Goal: Task Accomplishment & Management: Use online tool/utility

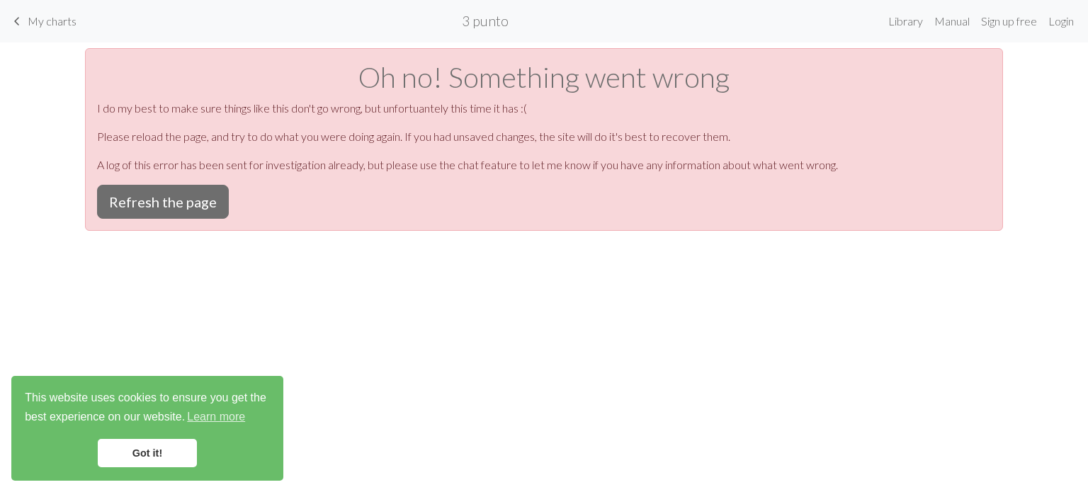
click at [34, 25] on span "My charts" at bounding box center [52, 20] width 49 height 13
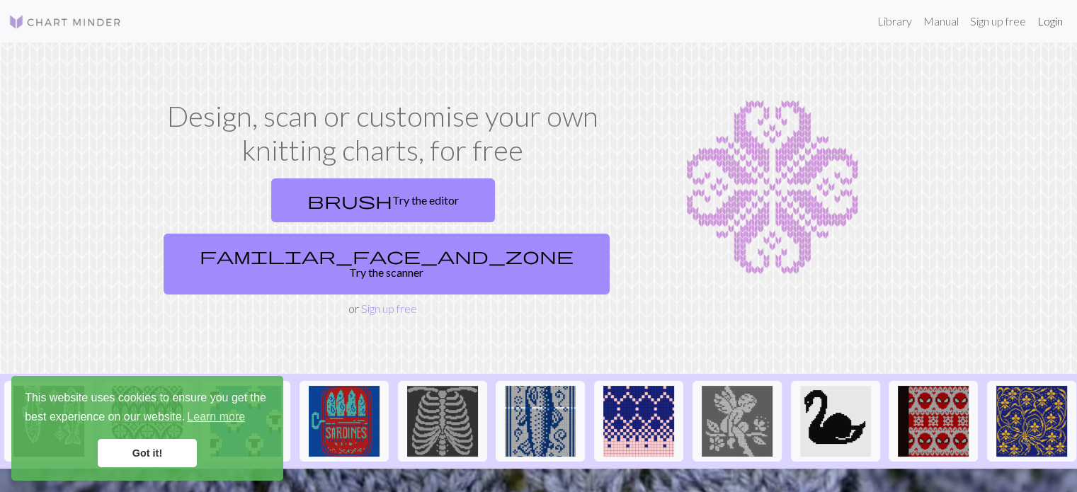
click at [1050, 23] on link "Login" at bounding box center [1050, 21] width 37 height 28
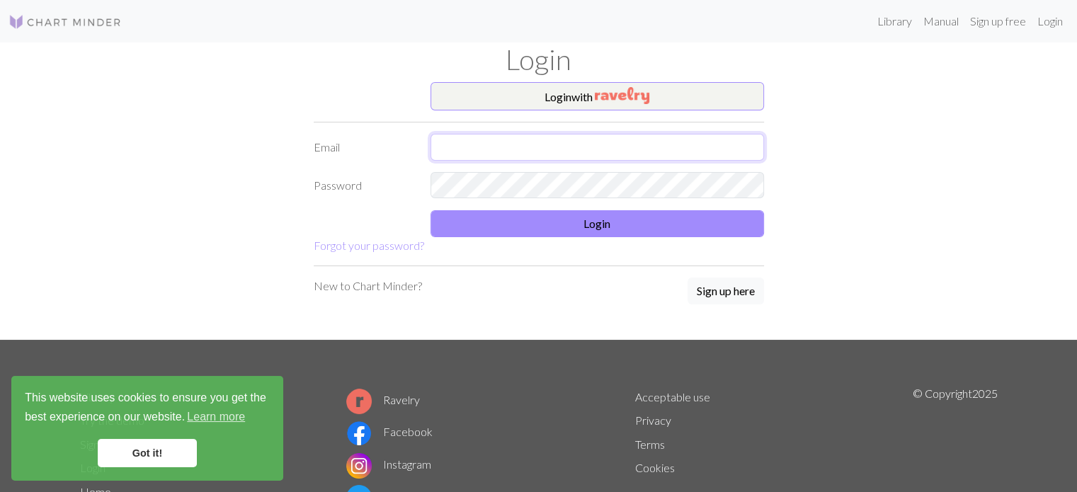
click at [605, 150] on input "text" at bounding box center [598, 147] width 334 height 27
type input "camiivillarroel12@gmail.com"
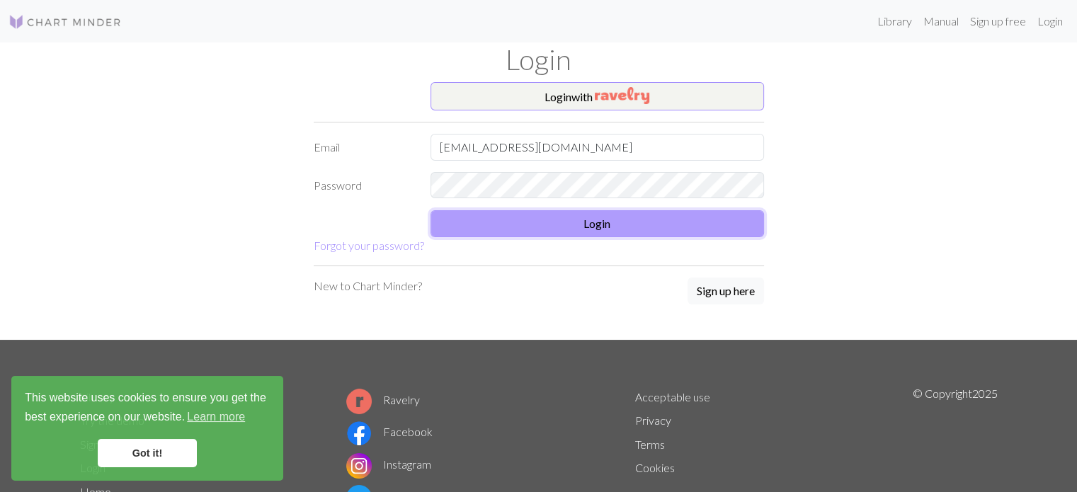
click at [586, 212] on button "Login" at bounding box center [598, 223] width 334 height 27
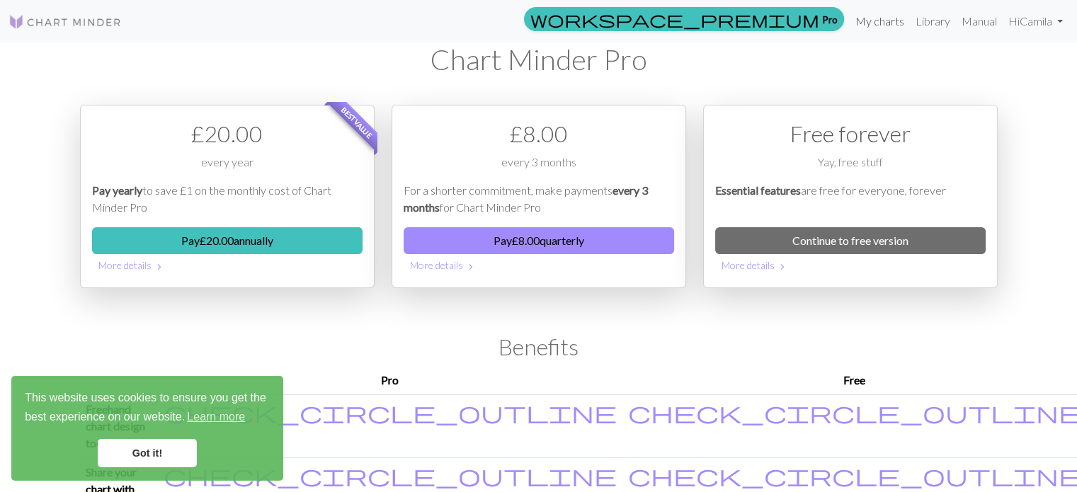
click at [884, 15] on link "My charts" at bounding box center [880, 21] width 60 height 28
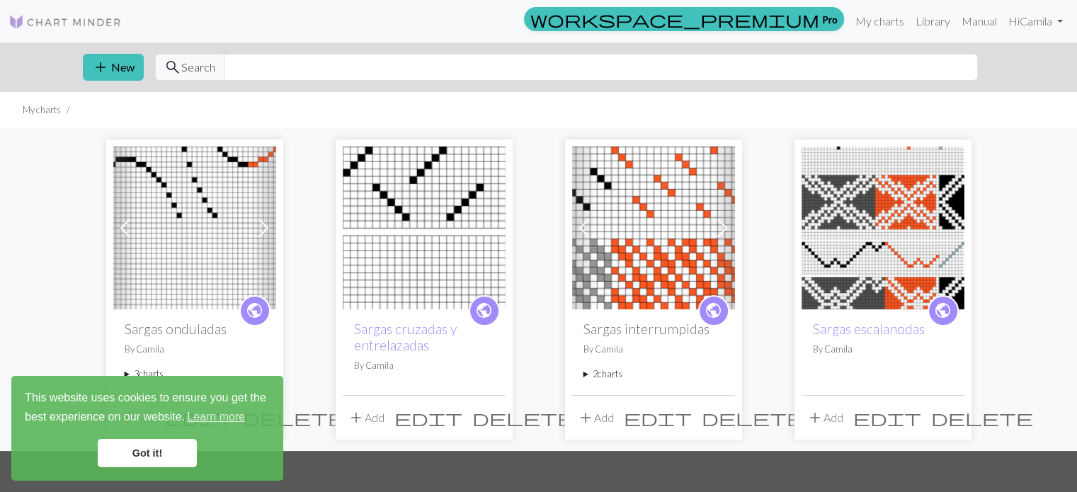
click at [720, 226] on span at bounding box center [722, 228] width 23 height 23
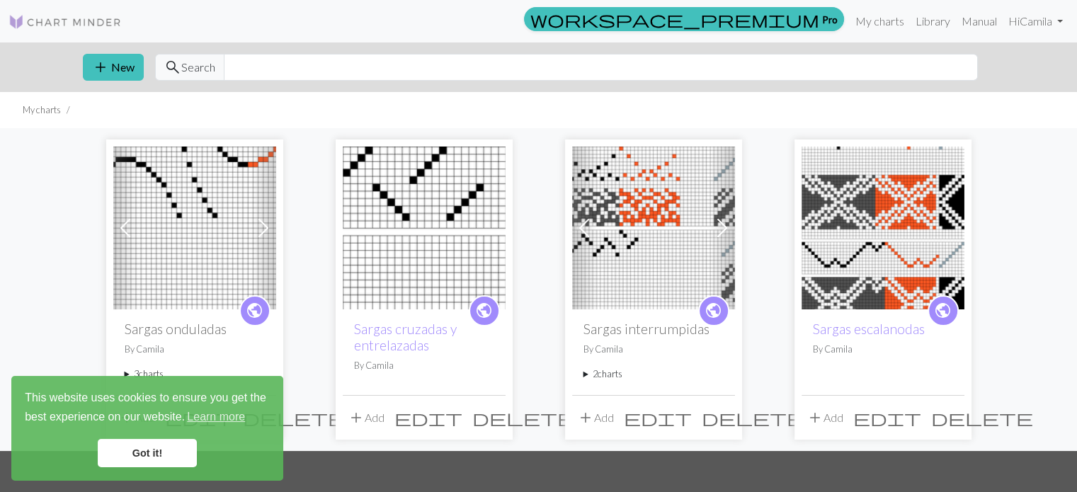
click at [682, 206] on img at bounding box center [653, 228] width 163 height 163
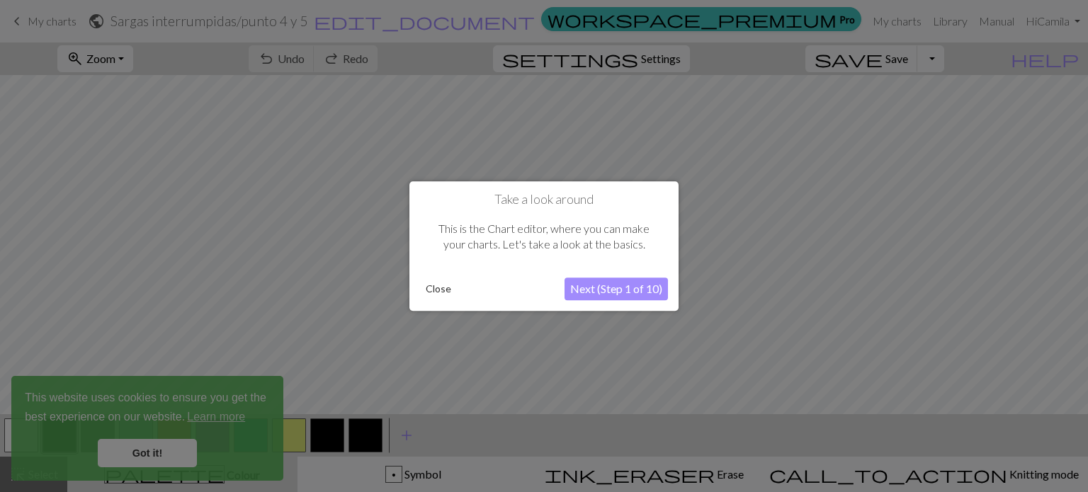
click at [640, 291] on button "Next (Step 1 of 10)" at bounding box center [615, 289] width 103 height 23
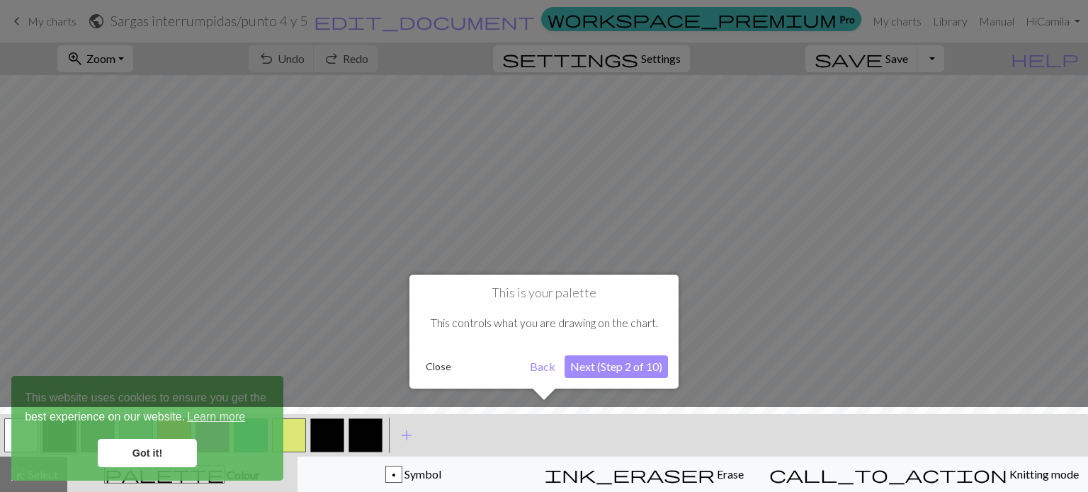
click at [132, 451] on div at bounding box center [544, 453] width 1102 height 92
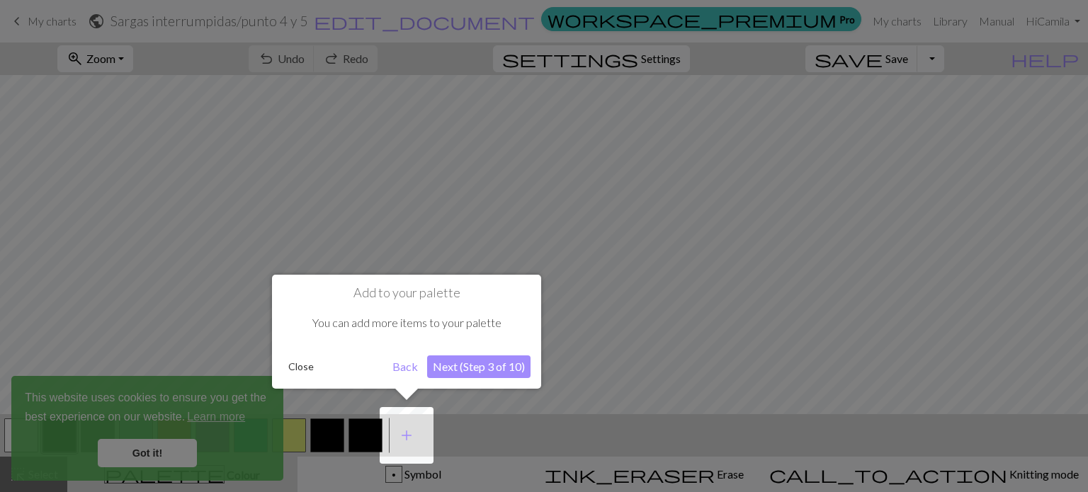
click at [168, 441] on div at bounding box center [544, 246] width 1088 height 492
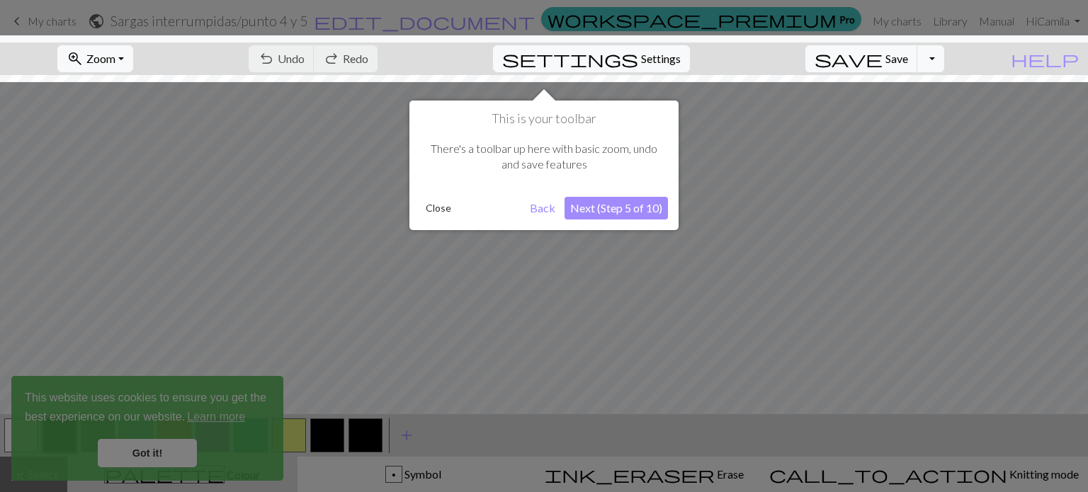
click at [168, 441] on div at bounding box center [544, 246] width 1088 height 492
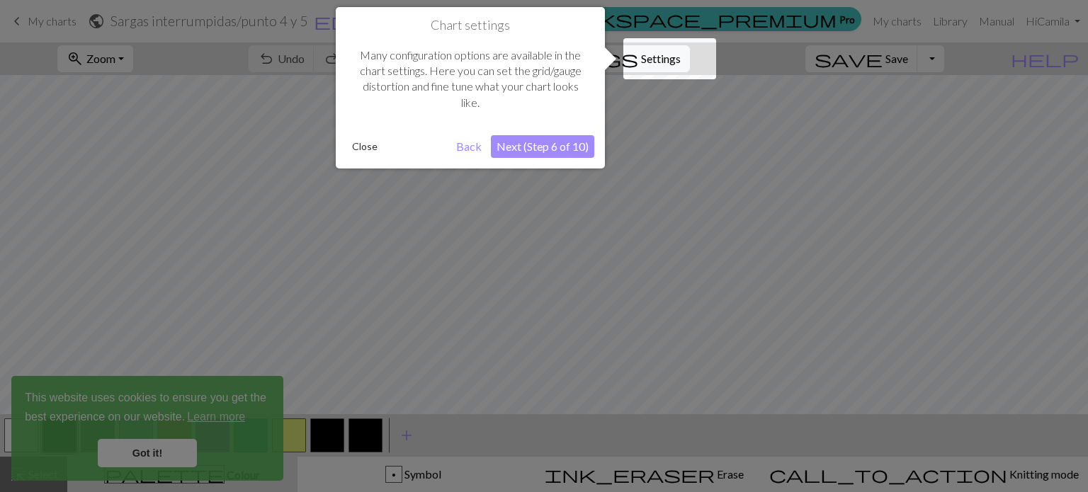
click at [168, 441] on div at bounding box center [544, 246] width 1088 height 492
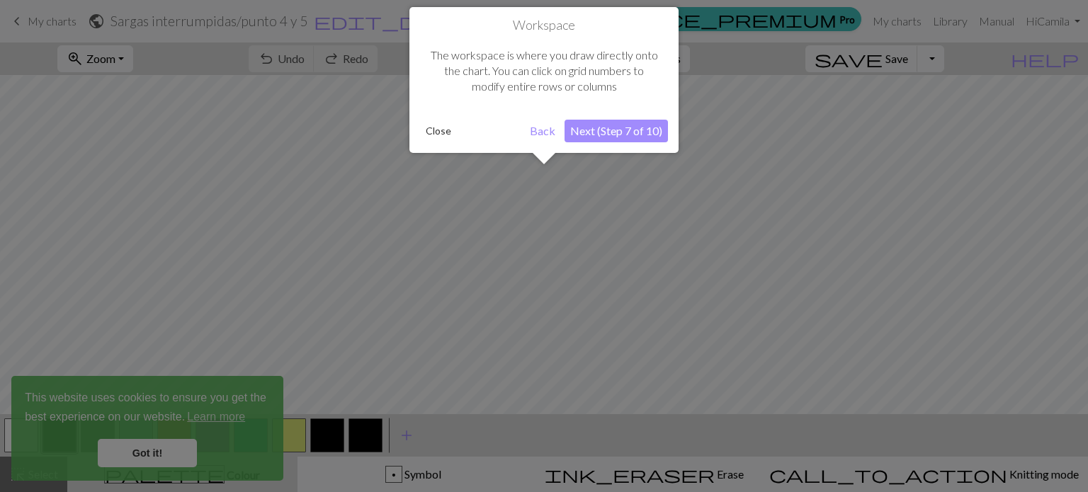
click at [168, 441] on div at bounding box center [544, 246] width 1088 height 492
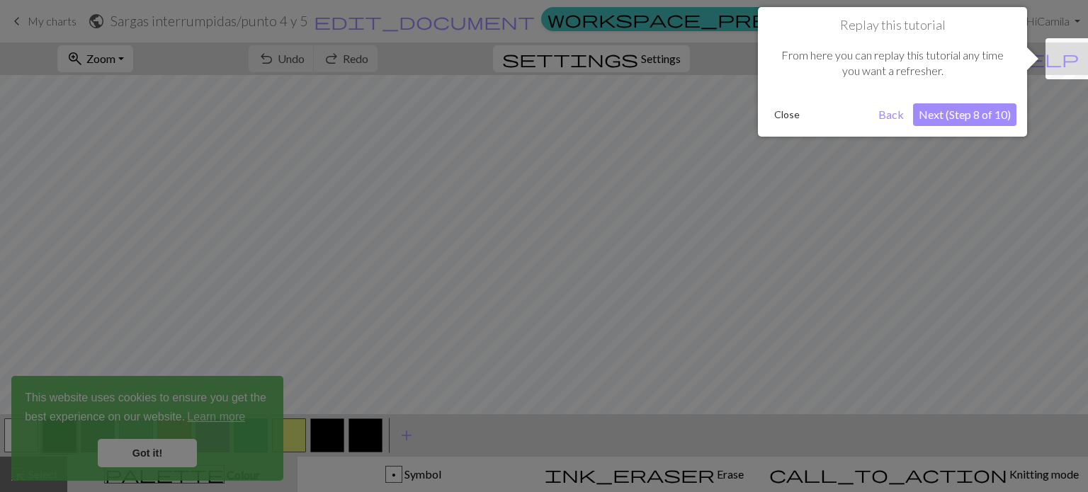
click at [168, 441] on div at bounding box center [544, 246] width 1088 height 492
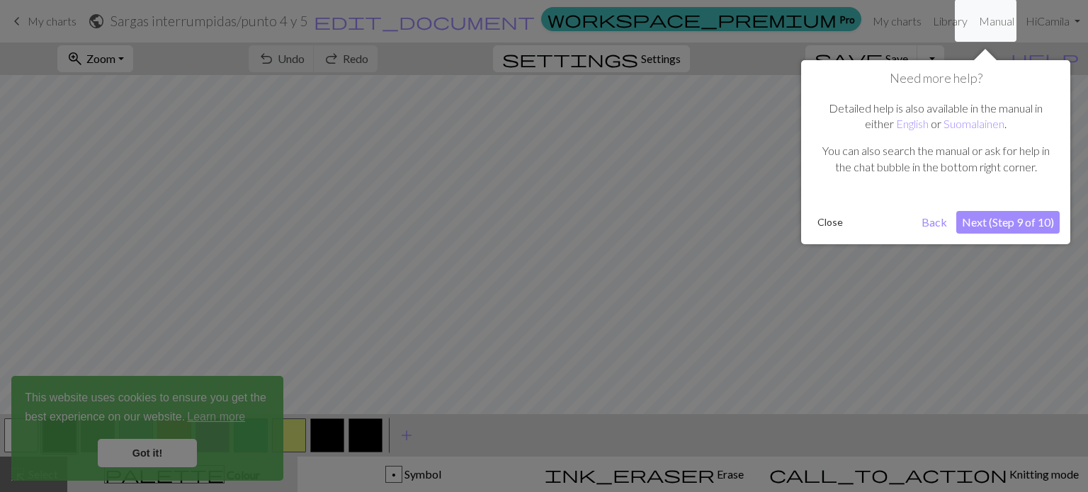
click at [168, 441] on div at bounding box center [544, 246] width 1088 height 492
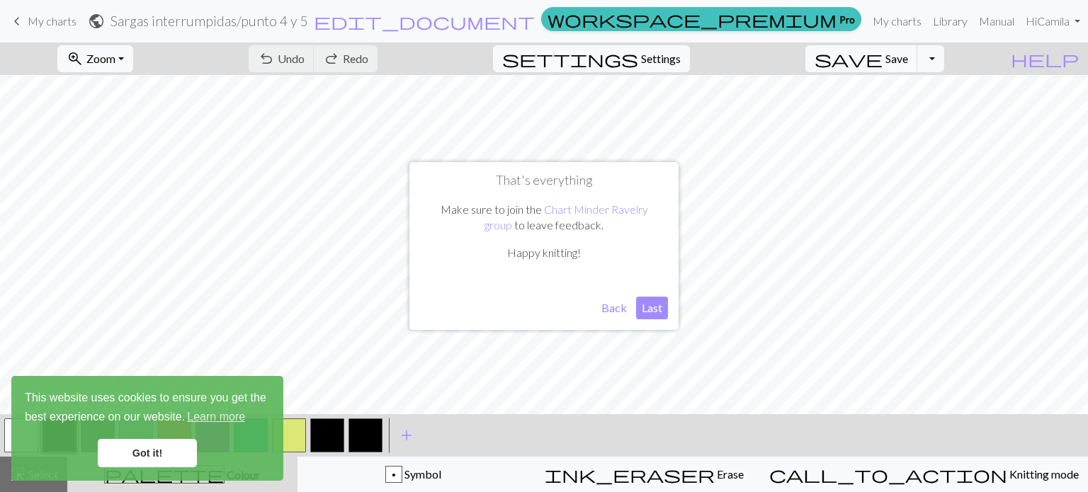
click at [654, 308] on button "Last" at bounding box center [652, 308] width 32 height 23
click at [191, 460] on link "Got it!" at bounding box center [147, 453] width 99 height 28
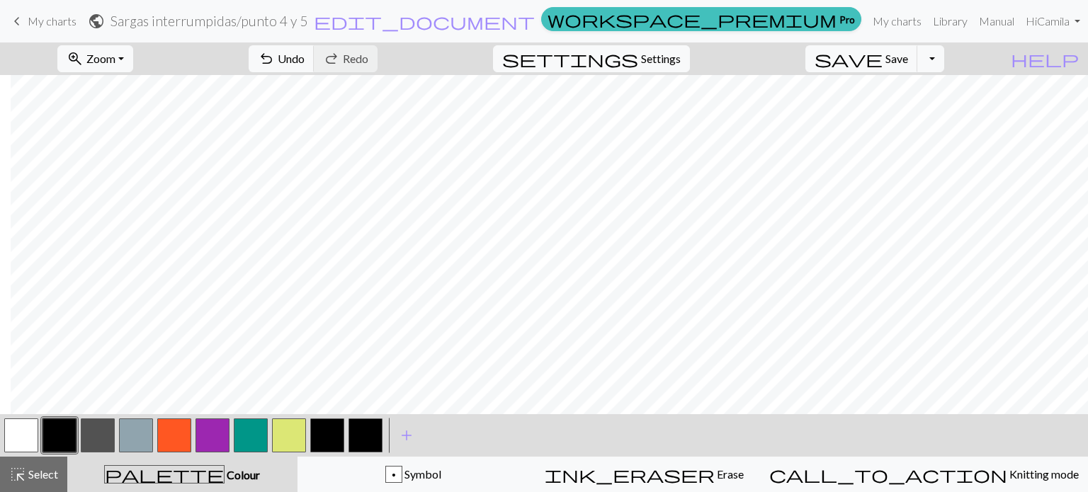
drag, startPoint x: 181, startPoint y: 430, endPoint x: 225, endPoint y: 409, distance: 48.5
click at [181, 429] on button "button" at bounding box center [174, 436] width 34 height 34
click at [38, 433] on button "button" at bounding box center [21, 436] width 34 height 34
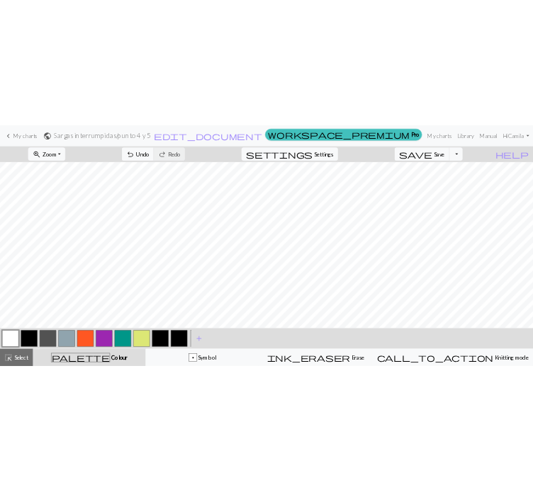
scroll to position [0, 0]
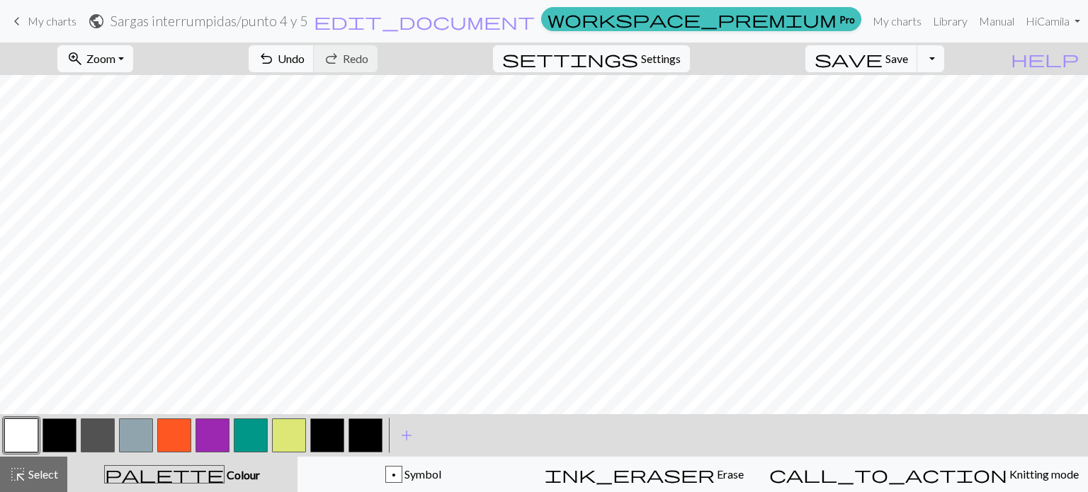
click at [51, 429] on button "button" at bounding box center [59, 436] width 34 height 34
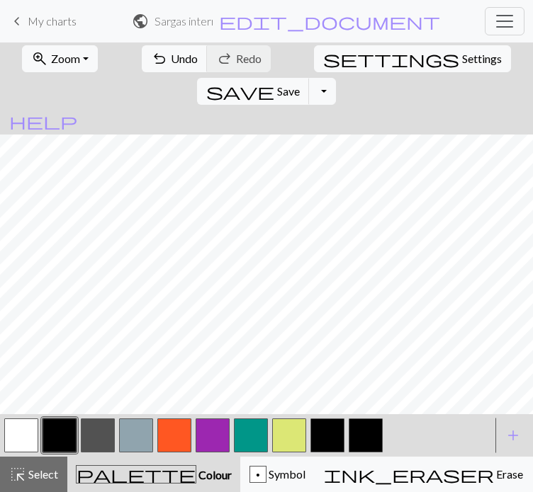
click at [25, 453] on button "button" at bounding box center [21, 436] width 34 height 34
click at [26, 14] on link "keyboard_arrow_left My charts" at bounding box center [42, 21] width 68 height 24
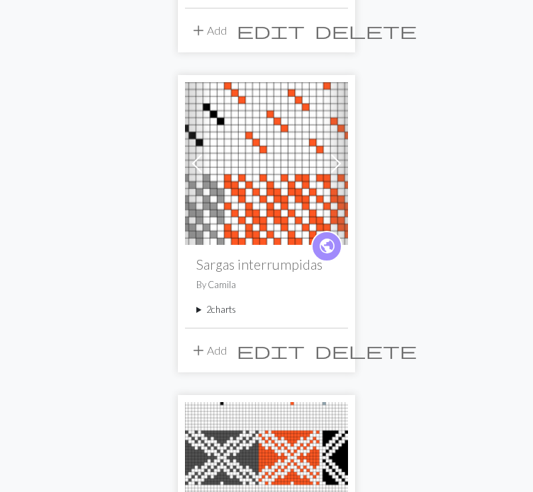
scroll to position [921, 0]
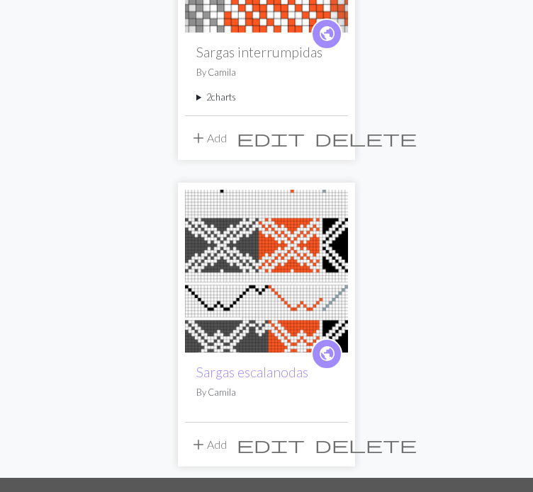
click at [255, 266] on img at bounding box center [266, 271] width 163 height 163
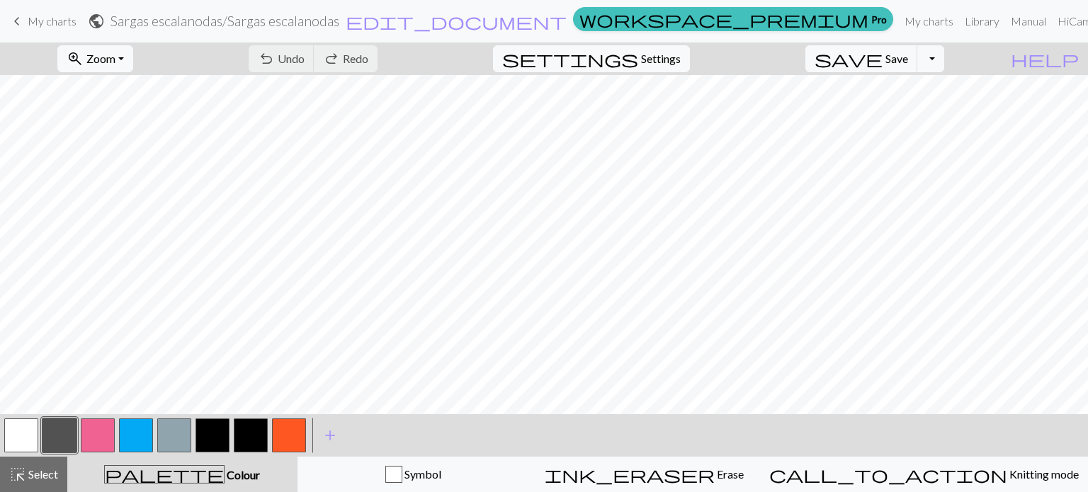
scroll to position [226, 0]
click at [30, 441] on button "button" at bounding box center [21, 436] width 34 height 34
click at [74, 429] on button "button" at bounding box center [59, 436] width 34 height 34
click at [31, 441] on button "button" at bounding box center [21, 436] width 34 height 34
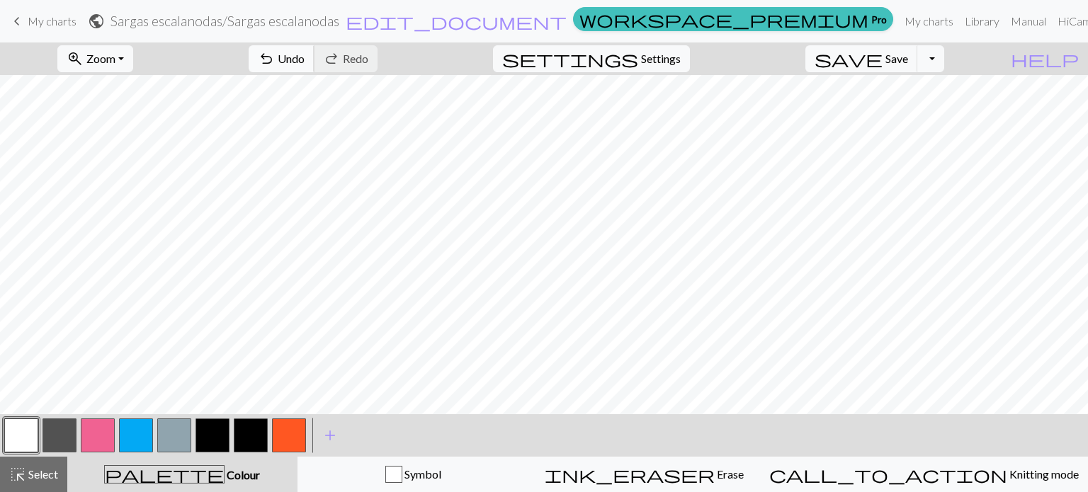
click at [275, 59] on span "undo" at bounding box center [266, 59] width 17 height 20
click at [58, 433] on button "button" at bounding box center [59, 436] width 34 height 34
click at [14, 426] on button "button" at bounding box center [21, 436] width 34 height 34
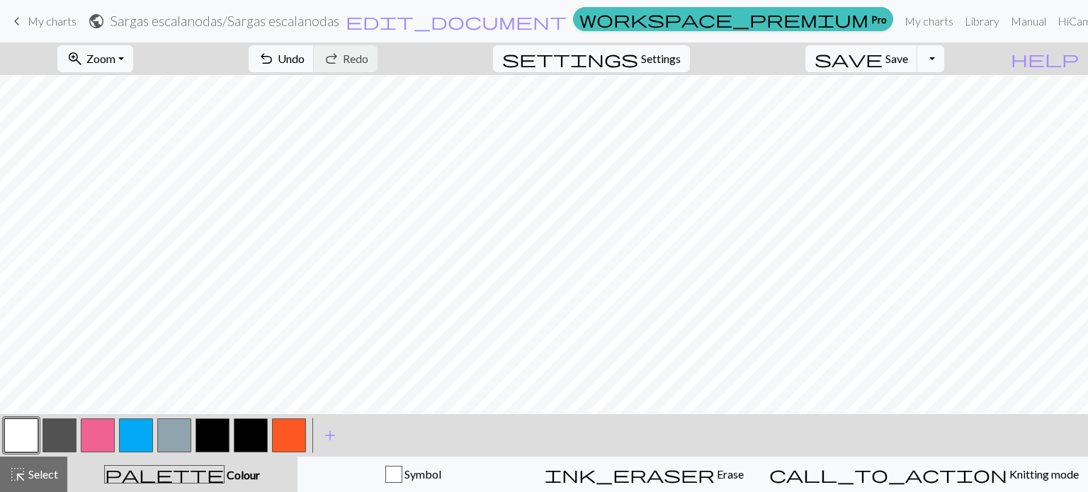
click at [18, 429] on button "button" at bounding box center [21, 436] width 34 height 34
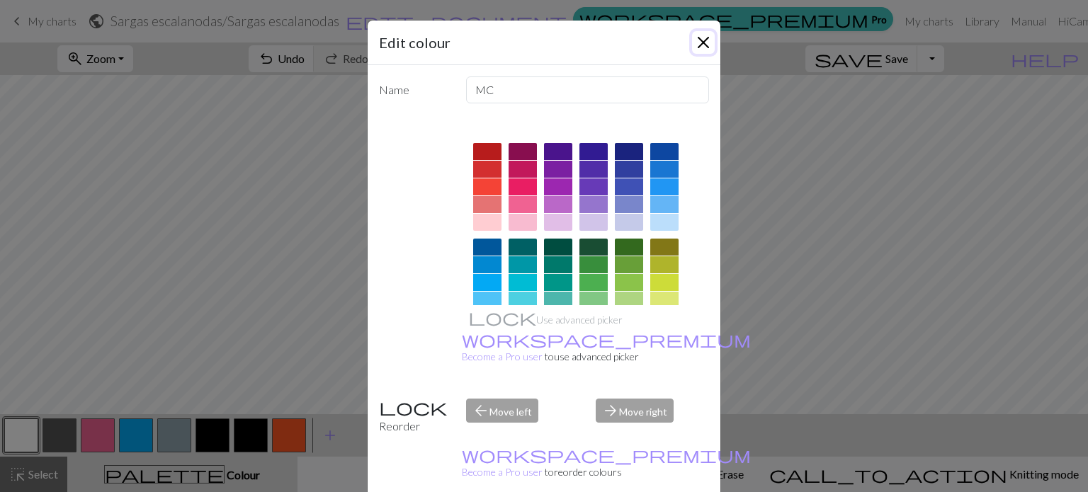
click at [694, 52] on button "Close" at bounding box center [703, 42] width 23 height 23
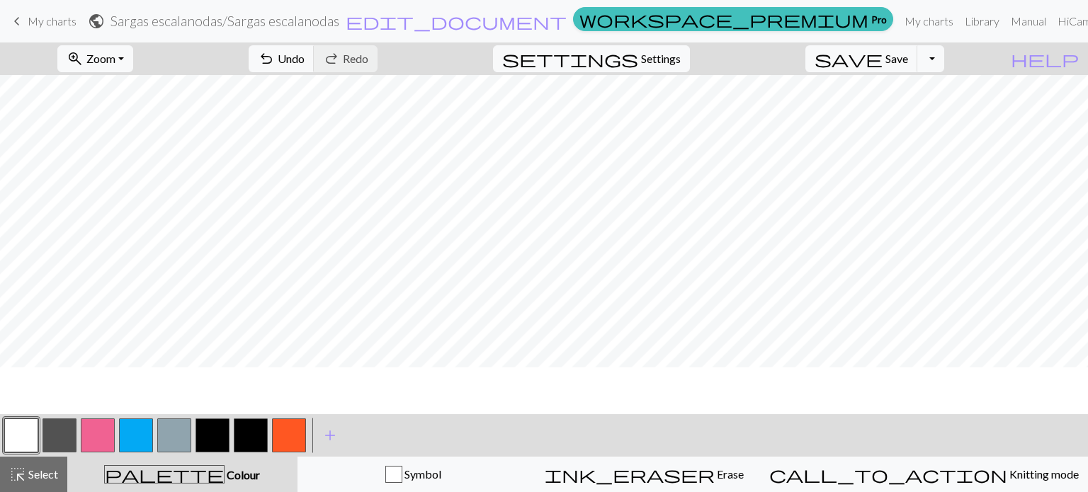
scroll to position [244, 0]
click at [64, 439] on button "button" at bounding box center [59, 436] width 34 height 34
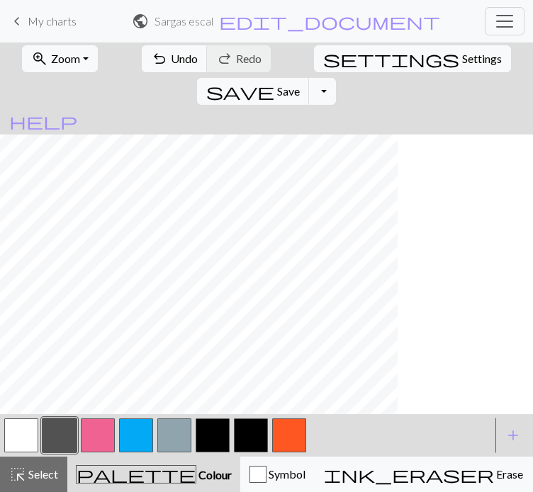
scroll to position [127, 0]
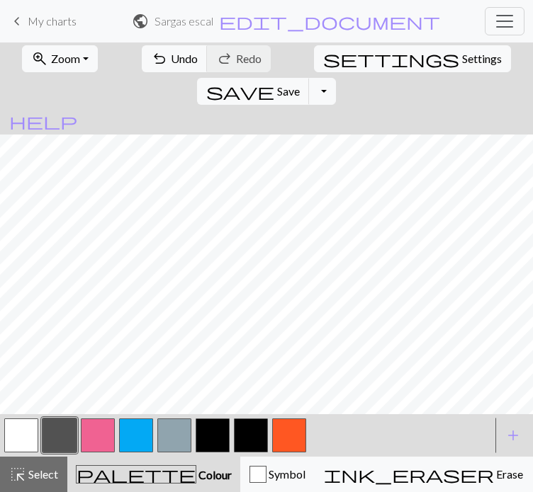
drag, startPoint x: 9, startPoint y: 11, endPoint x: 300, endPoint y: 56, distance: 294.6
click at [9, 11] on span "keyboard_arrow_left" at bounding box center [16, 21] width 17 height 20
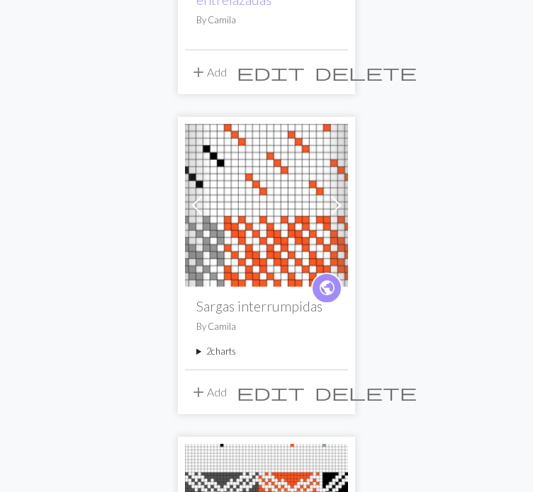
scroll to position [708, 0]
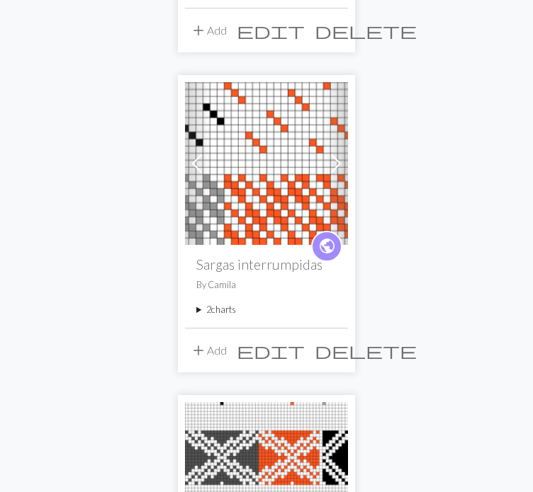
click at [262, 198] on img at bounding box center [266, 163] width 163 height 163
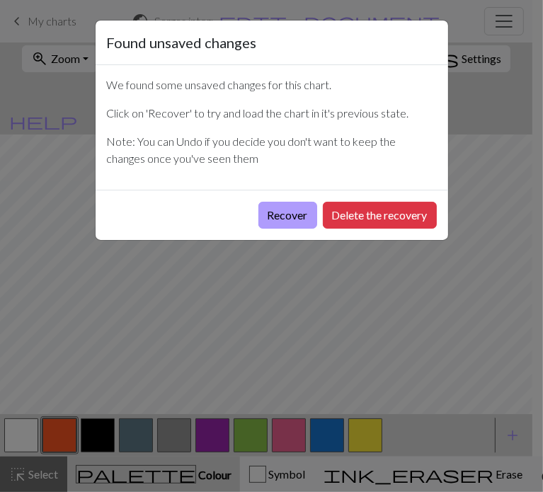
click at [303, 220] on button "Recover" at bounding box center [288, 215] width 59 height 27
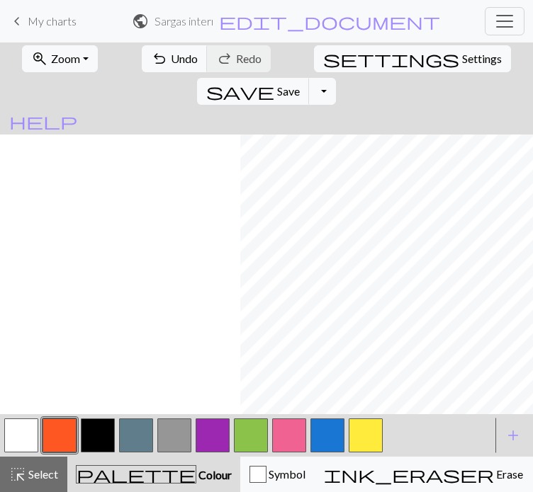
scroll to position [11, 240]
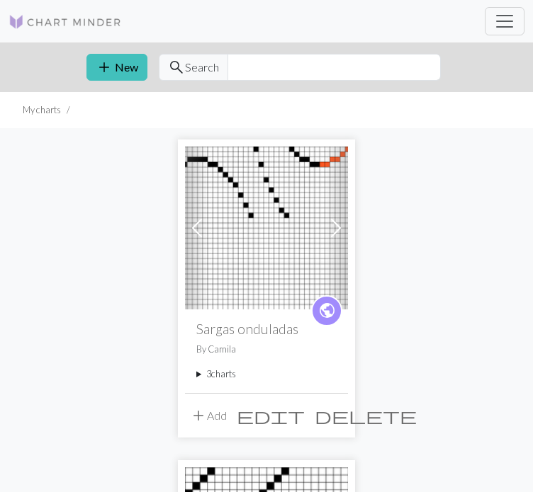
click at [278, 226] on img at bounding box center [266, 228] width 163 height 163
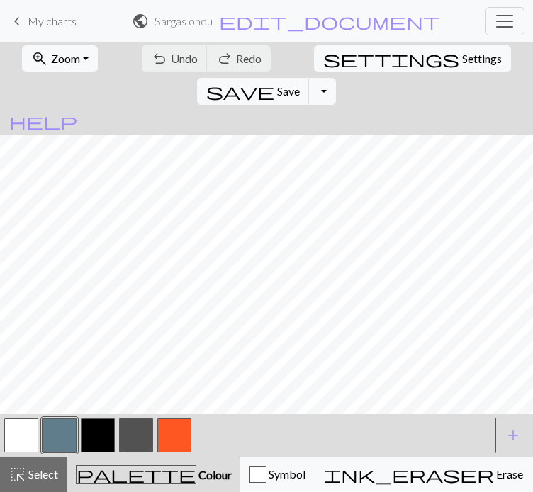
scroll to position [48, 0]
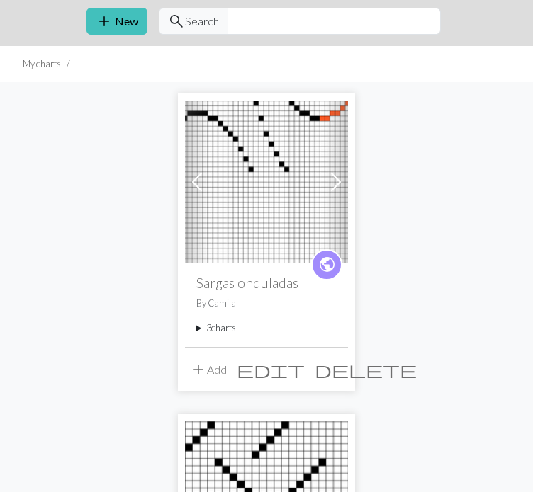
scroll to position [71, 0]
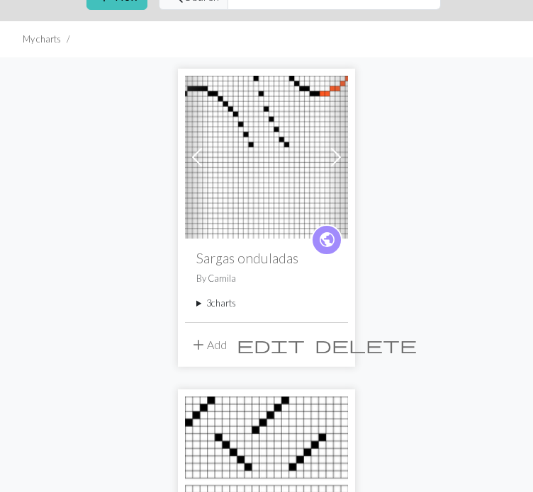
click at [338, 159] on span at bounding box center [335, 157] width 23 height 23
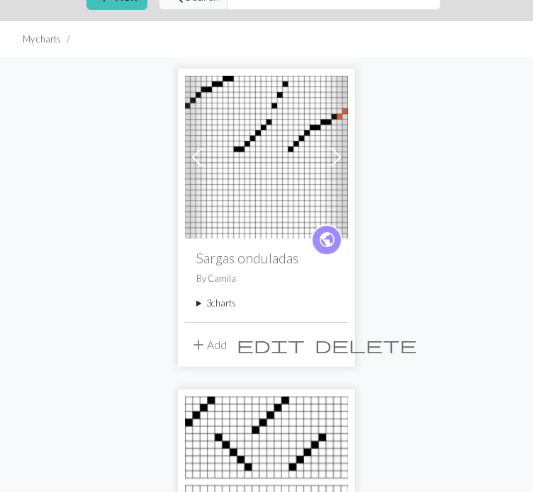
click at [338, 159] on span at bounding box center [335, 157] width 23 height 23
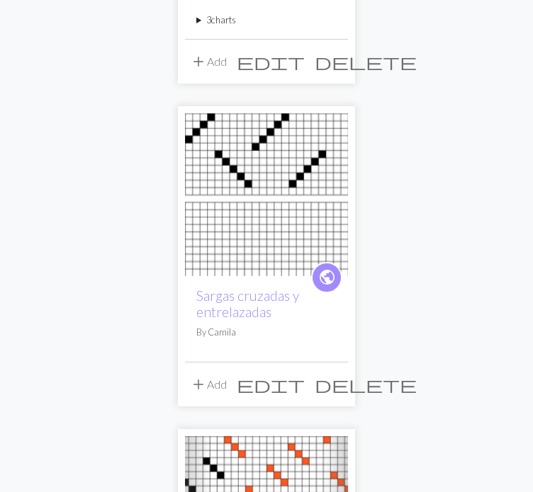
scroll to position [637, 0]
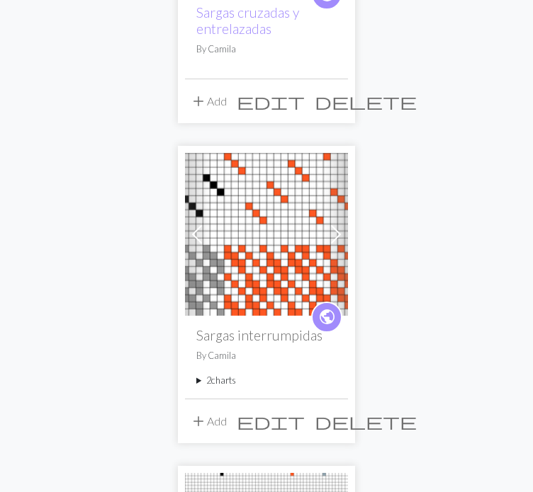
click at [283, 239] on img at bounding box center [266, 234] width 163 height 163
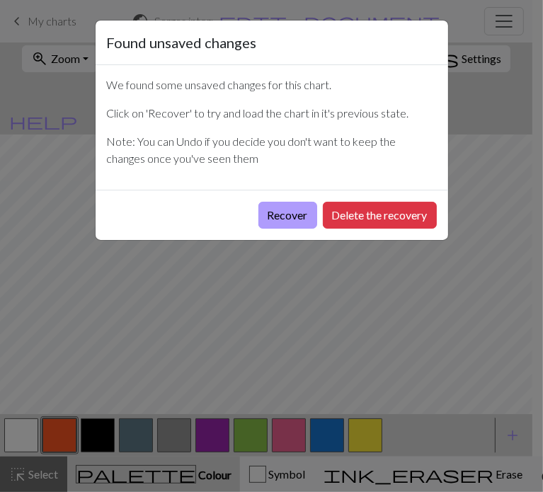
click at [286, 212] on button "Recover" at bounding box center [288, 215] width 59 height 27
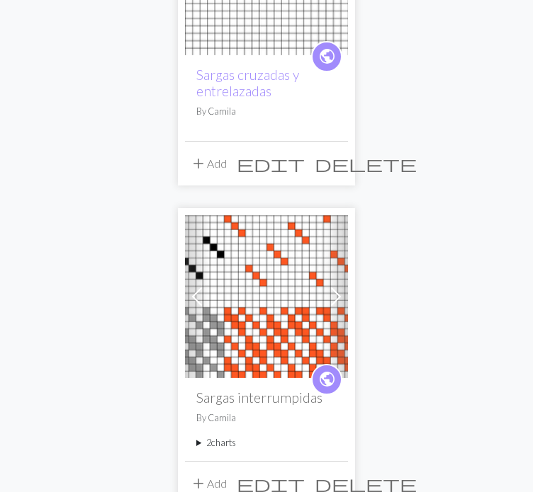
scroll to position [637, 0]
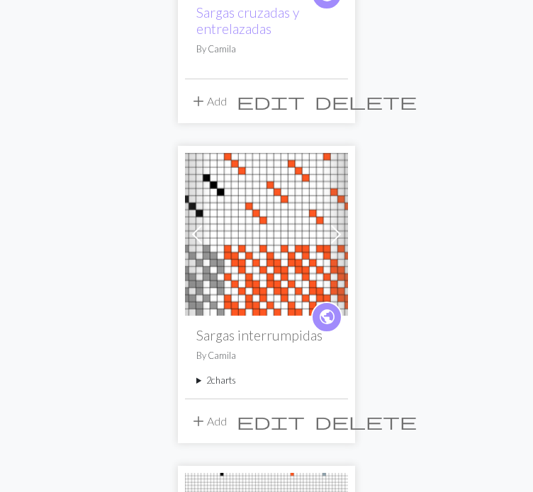
click at [336, 229] on span at bounding box center [335, 234] width 23 height 23
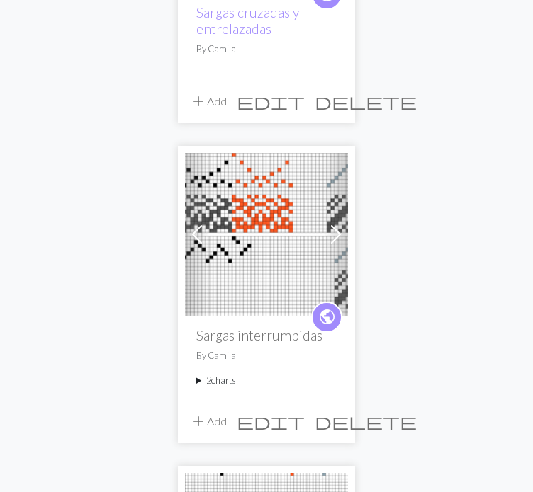
click at [250, 250] on img at bounding box center [266, 234] width 163 height 163
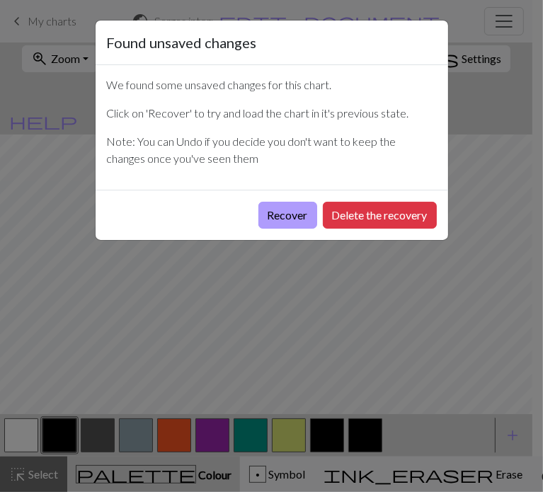
click at [278, 213] on button "Recover" at bounding box center [288, 215] width 59 height 27
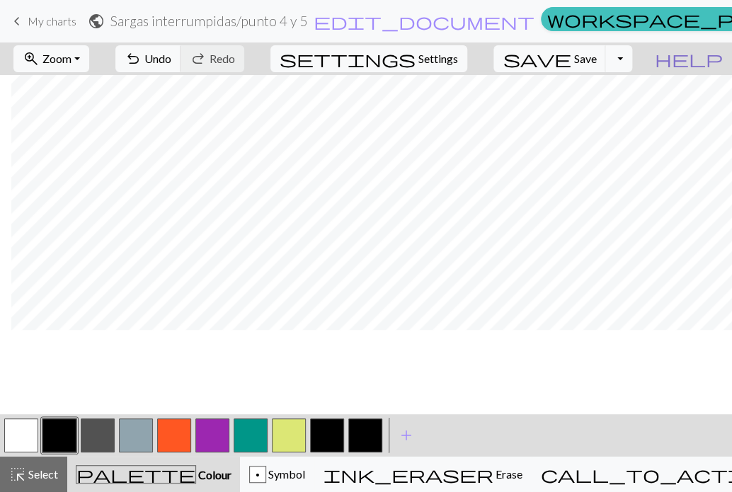
scroll to position [0, 11]
click at [11, 437] on button "button" at bounding box center [21, 436] width 34 height 34
click at [250, 436] on button "button" at bounding box center [251, 436] width 34 height 34
click at [13, 443] on button "button" at bounding box center [21, 436] width 34 height 34
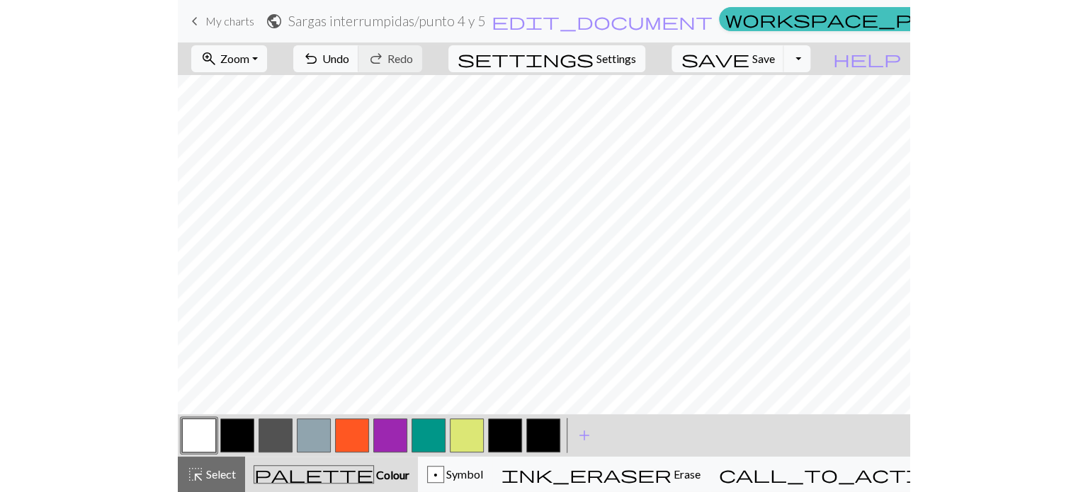
scroll to position [0, 0]
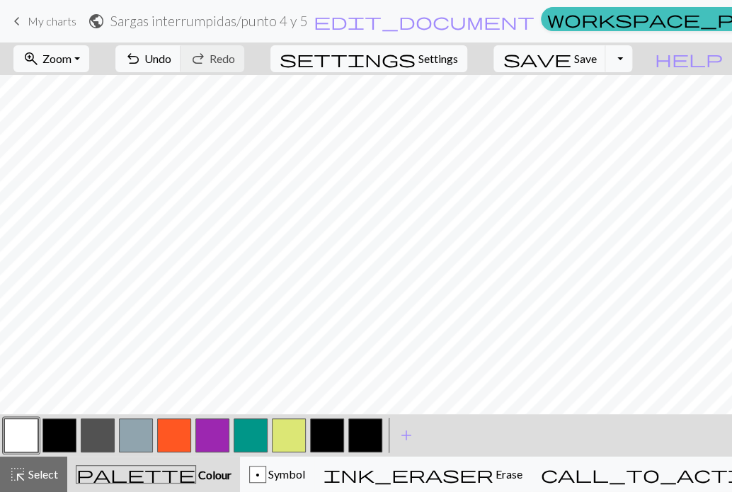
click at [235, 439] on button "button" at bounding box center [251, 436] width 34 height 34
click at [222, 438] on button "button" at bounding box center [212, 436] width 34 height 34
click at [62, 426] on button "button" at bounding box center [59, 436] width 34 height 34
click at [30, 428] on button "button" at bounding box center [21, 436] width 34 height 34
click at [181, 442] on button "button" at bounding box center [174, 436] width 34 height 34
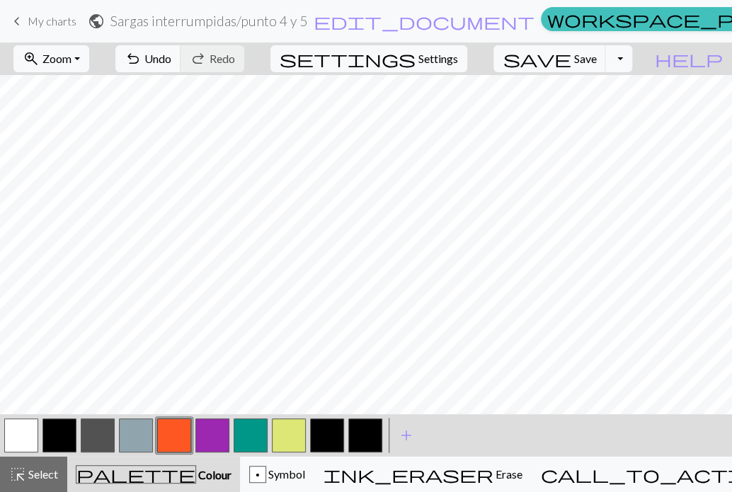
click at [24, 445] on button "button" at bounding box center [21, 436] width 34 height 34
click at [191, 434] on button "button" at bounding box center [174, 436] width 34 height 34
click at [217, 444] on button "button" at bounding box center [212, 436] width 34 height 34
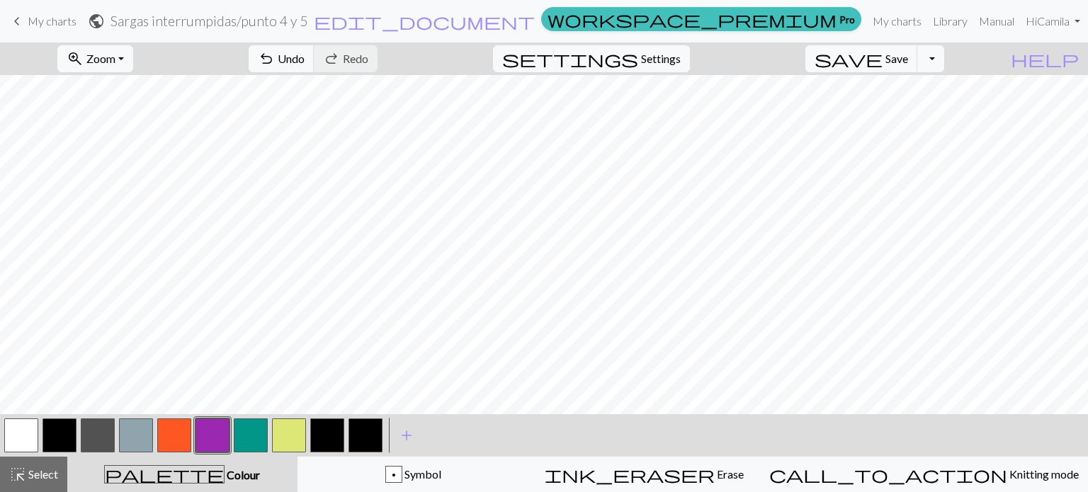
click at [164, 435] on button "button" at bounding box center [174, 436] width 34 height 34
click at [18, 428] on button "button" at bounding box center [21, 436] width 34 height 34
click at [178, 433] on button "button" at bounding box center [174, 436] width 34 height 34
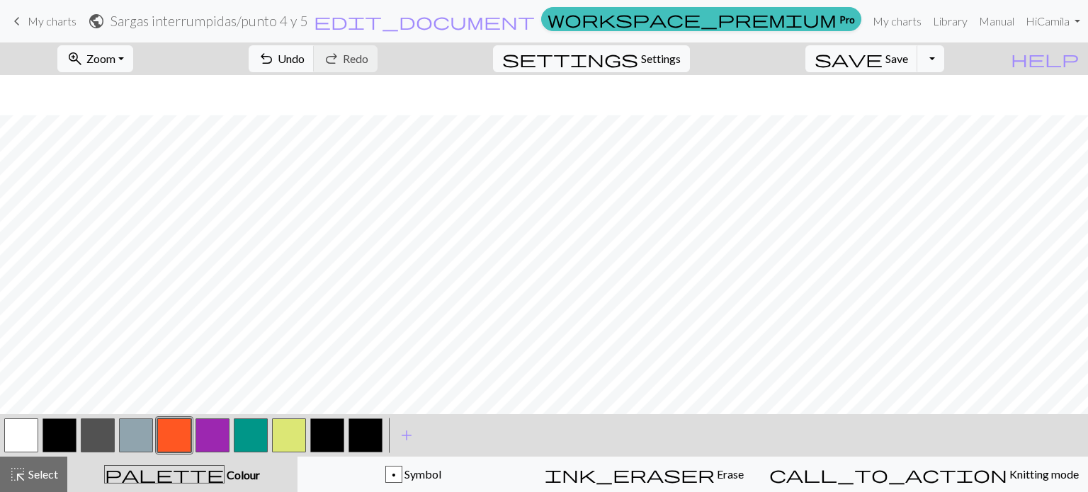
scroll to position [71, 0]
click at [25, 436] on button "button" at bounding box center [21, 436] width 34 height 34
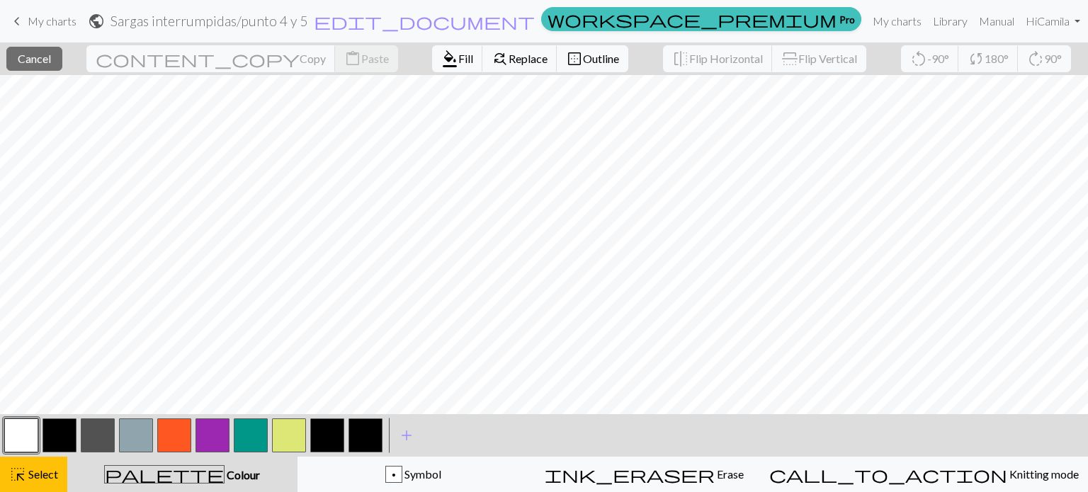
click at [556, 67] on div "close Cancel content_copy Copy content_paste Paste format_color_fill Fill find_…" at bounding box center [544, 58] width 1088 height 33
click at [23, 424] on button "button" at bounding box center [21, 436] width 34 height 34
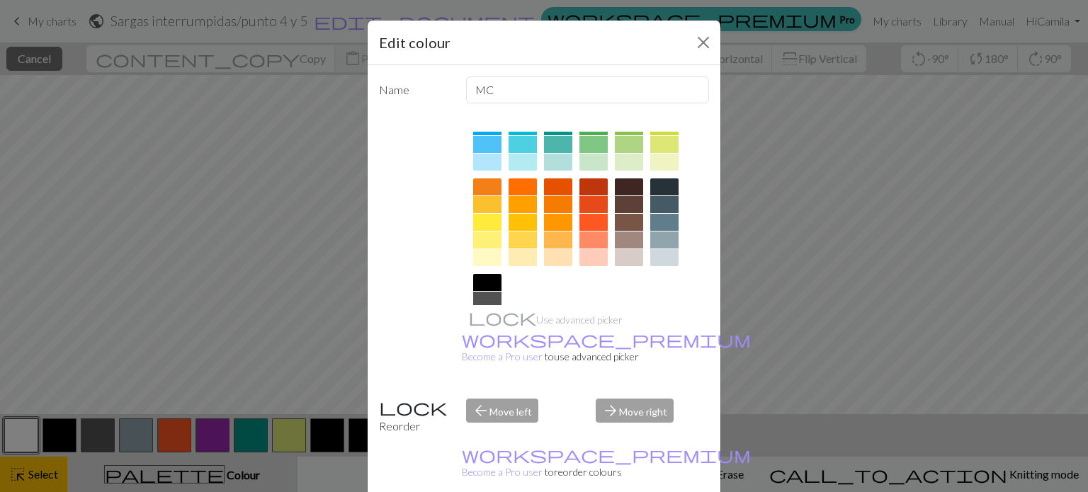
scroll to position [228, 0]
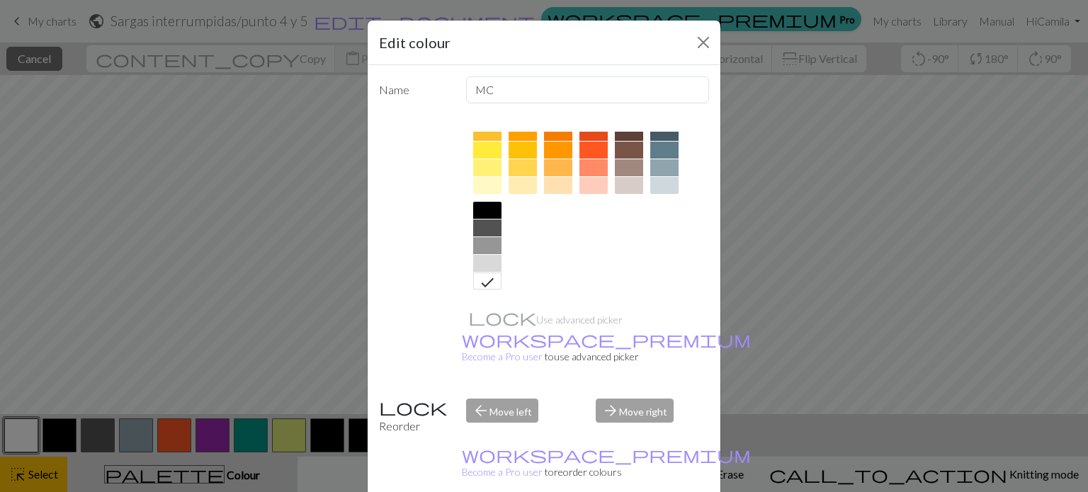
click at [481, 283] on icon at bounding box center [487, 282] width 13 height 9
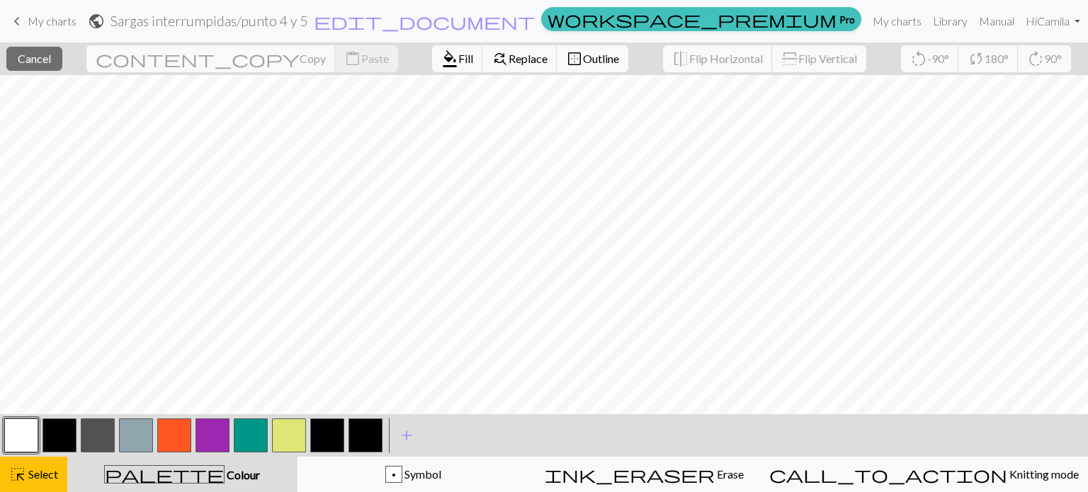
click at [154, 467] on div "palette Colour Colour" at bounding box center [182, 474] width 213 height 18
click at [38, 471] on span "Select" at bounding box center [42, 473] width 32 height 13
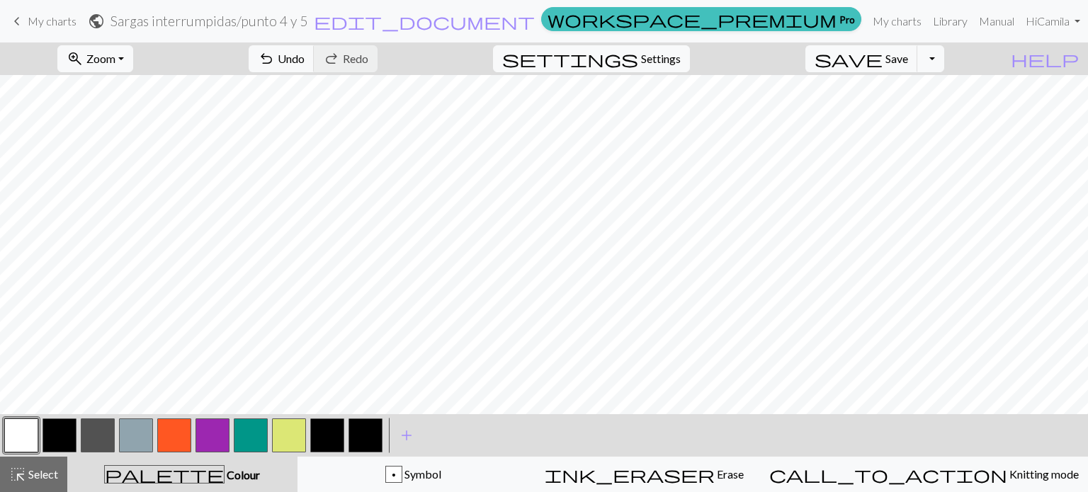
click at [95, 422] on button "button" at bounding box center [98, 436] width 34 height 34
click at [26, 426] on button "button" at bounding box center [21, 436] width 34 height 34
click at [102, 455] on div "< >" at bounding box center [193, 435] width 382 height 42
click at [101, 448] on button "button" at bounding box center [98, 436] width 34 height 34
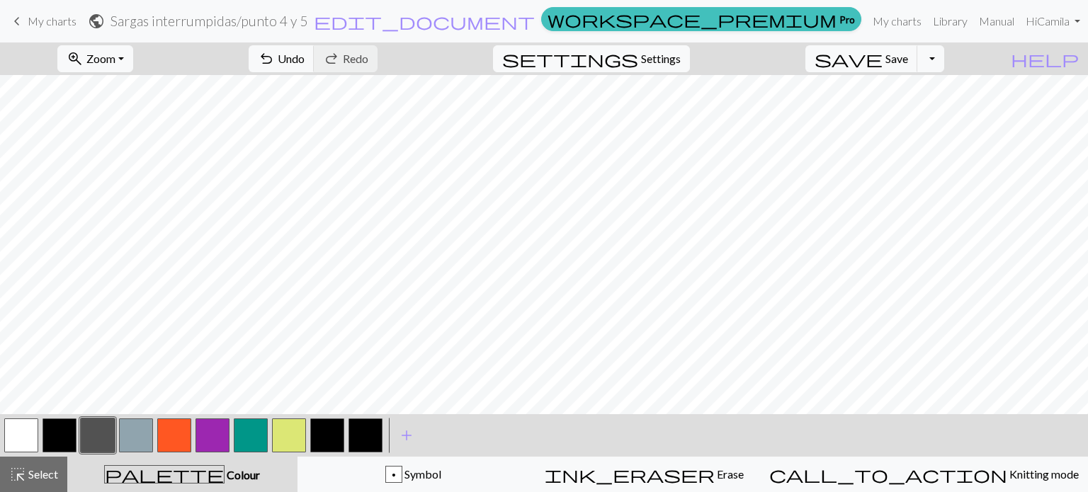
click at [16, 423] on button "button" at bounding box center [21, 436] width 34 height 34
click at [26, 478] on span "Select" at bounding box center [42, 473] width 32 height 13
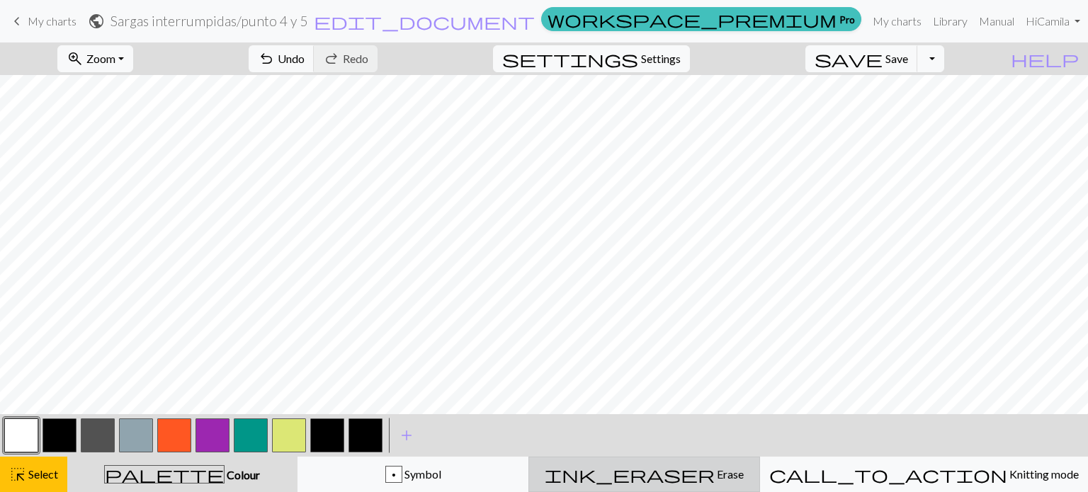
click at [719, 469] on span "Erase" at bounding box center [729, 473] width 29 height 13
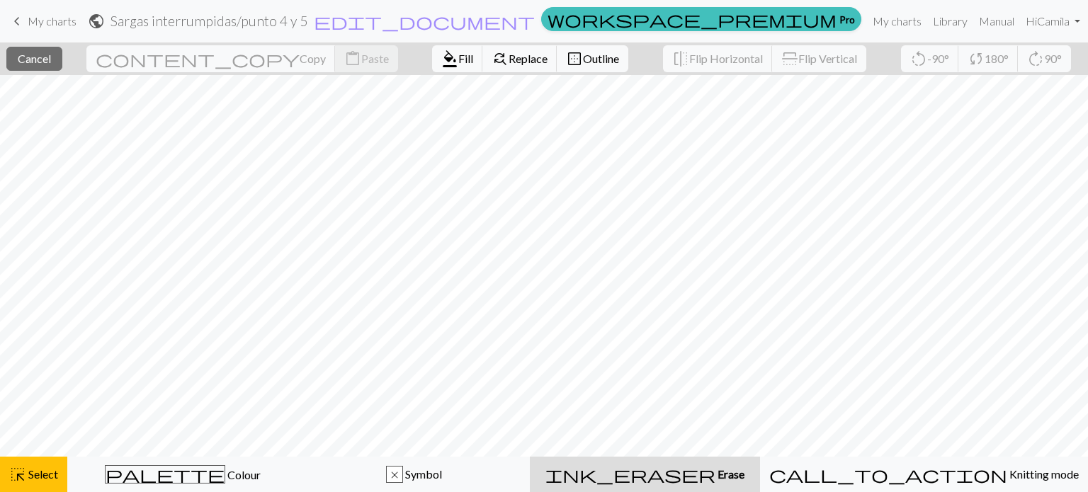
click at [652, 485] on button "ink_eraser Erase Erase" at bounding box center [645, 474] width 230 height 35
click at [737, 468] on div "ink_eraser Erase Erase" at bounding box center [644, 474] width 213 height 17
click at [421, 73] on div "format_color_fill Fill find_replace Replace border_outer Outline" at bounding box center [529, 58] width 217 height 33
click at [458, 55] on span "Fill" at bounding box center [465, 58] width 15 height 13
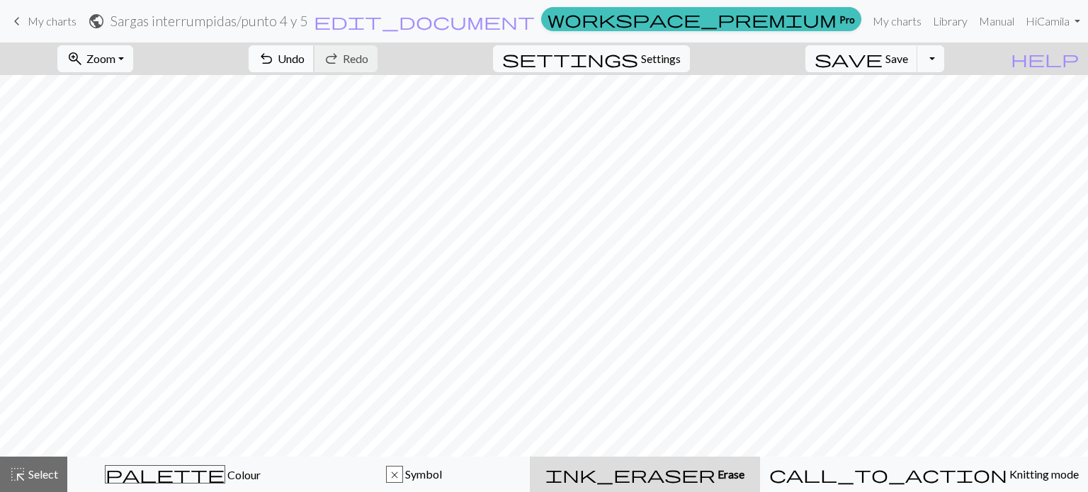
click at [314, 57] on button "undo Undo Undo" at bounding box center [282, 58] width 66 height 27
click at [11, 480] on span "highlight_alt" at bounding box center [17, 475] width 17 height 20
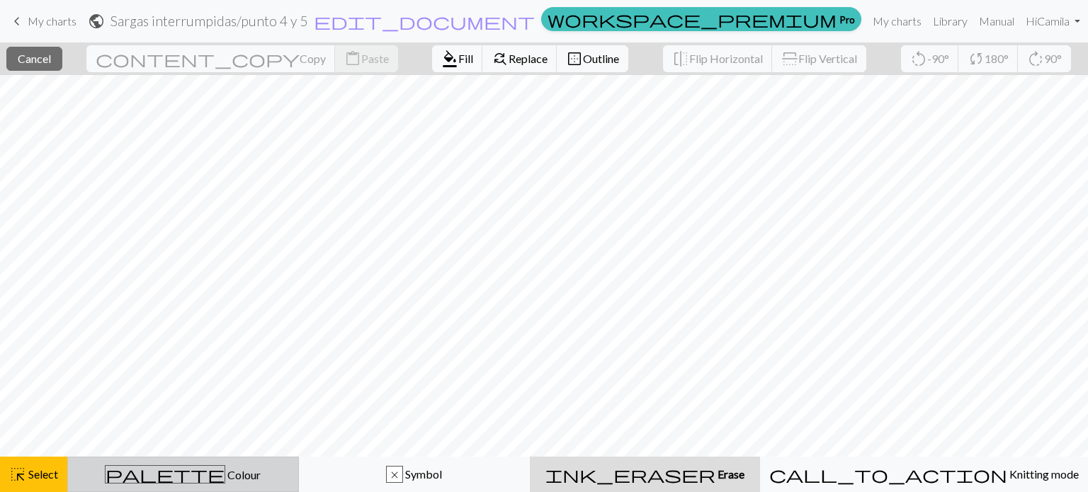
click at [225, 475] on span "Colour" at bounding box center [242, 474] width 35 height 13
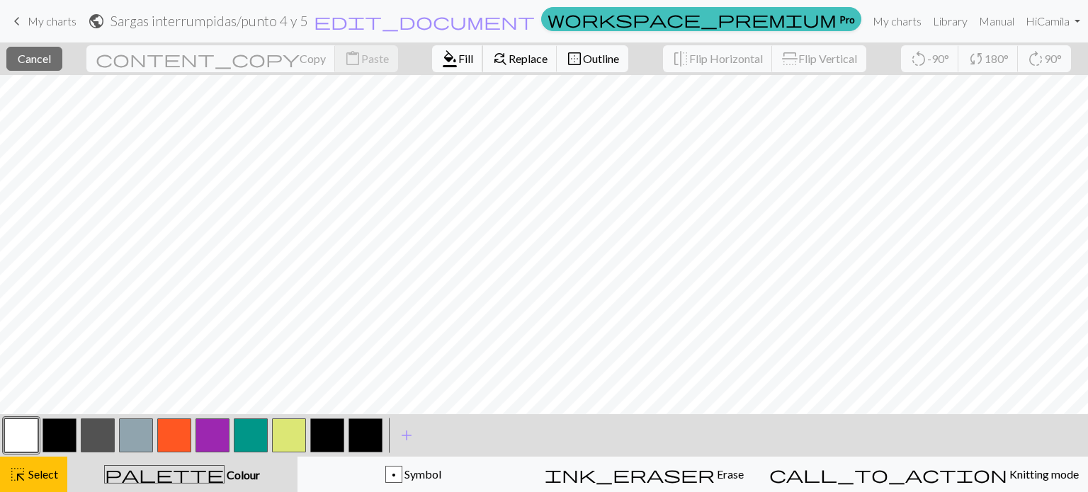
click at [458, 64] on span "Fill" at bounding box center [465, 58] width 15 height 13
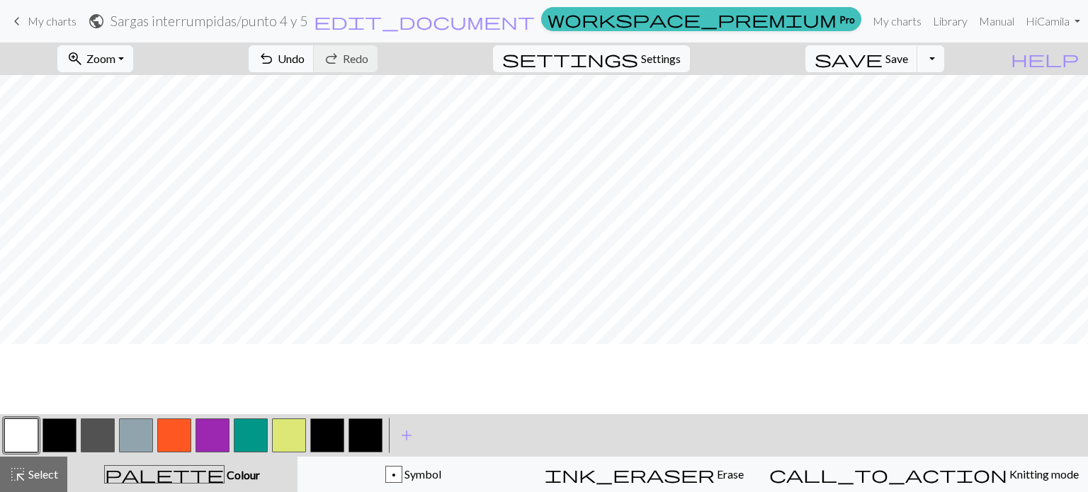
scroll to position [0, 0]
click at [103, 438] on button "button" at bounding box center [98, 436] width 34 height 34
click at [34, 433] on button "button" at bounding box center [21, 436] width 34 height 34
click at [86, 436] on button "button" at bounding box center [98, 436] width 34 height 34
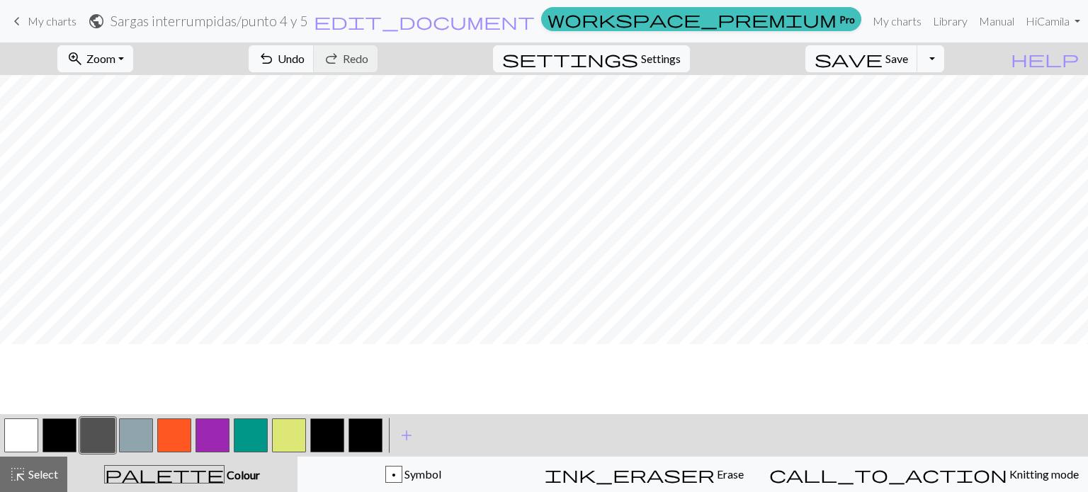
scroll to position [0, 0]
click at [224, 441] on button "button" at bounding box center [212, 436] width 34 height 34
click at [239, 432] on button "button" at bounding box center [251, 436] width 34 height 34
click at [279, 433] on button "button" at bounding box center [289, 436] width 34 height 34
click at [323, 445] on button "button" at bounding box center [327, 436] width 34 height 34
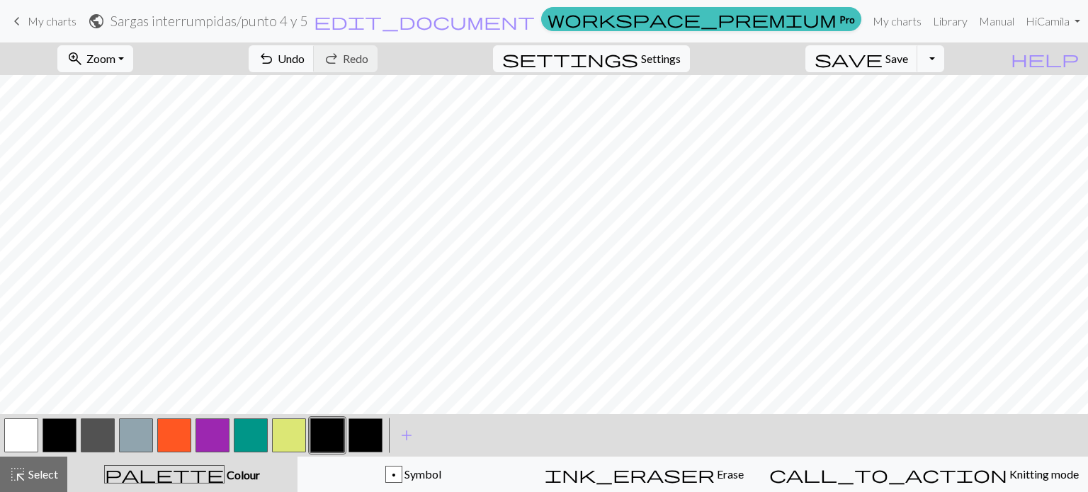
click at [215, 483] on div "palette Colour Colour" at bounding box center [182, 474] width 213 height 18
click at [325, 445] on button "button" at bounding box center [327, 436] width 34 height 34
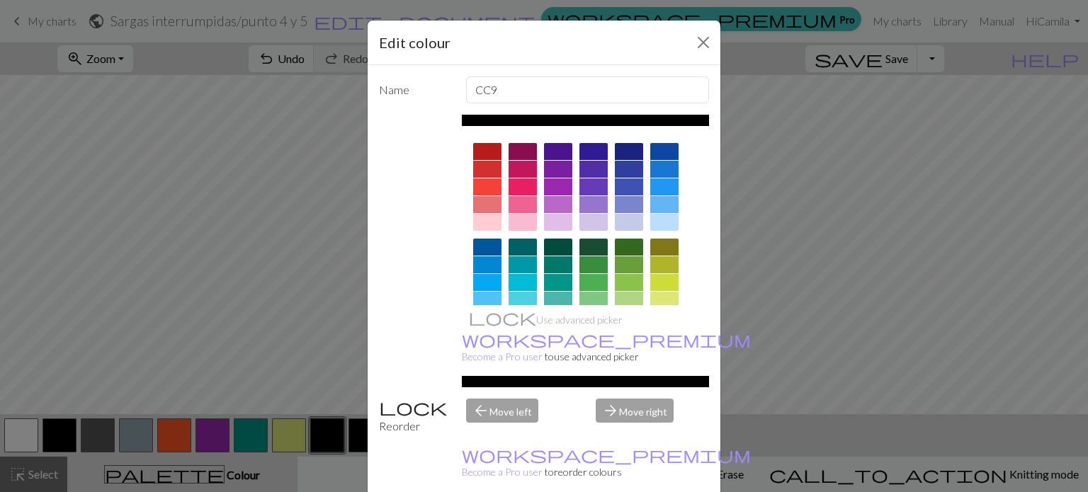
click at [618, 260] on div at bounding box center [629, 264] width 28 height 17
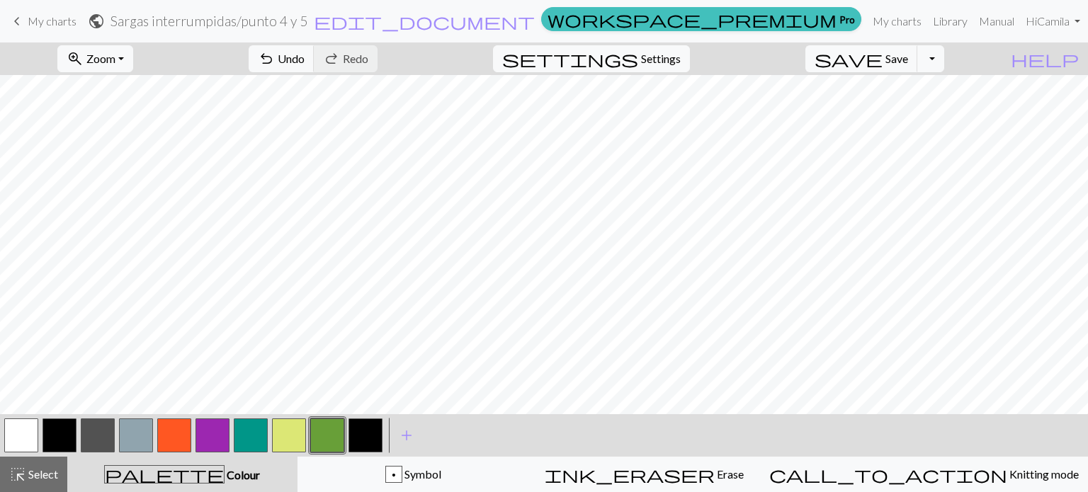
click at [280, 436] on button "button" at bounding box center [289, 436] width 34 height 34
click at [319, 427] on button "button" at bounding box center [327, 436] width 34 height 34
click at [210, 440] on button "button" at bounding box center [212, 436] width 34 height 34
click at [254, 437] on button "button" at bounding box center [251, 436] width 34 height 34
click at [280, 435] on button "button" at bounding box center [289, 436] width 34 height 34
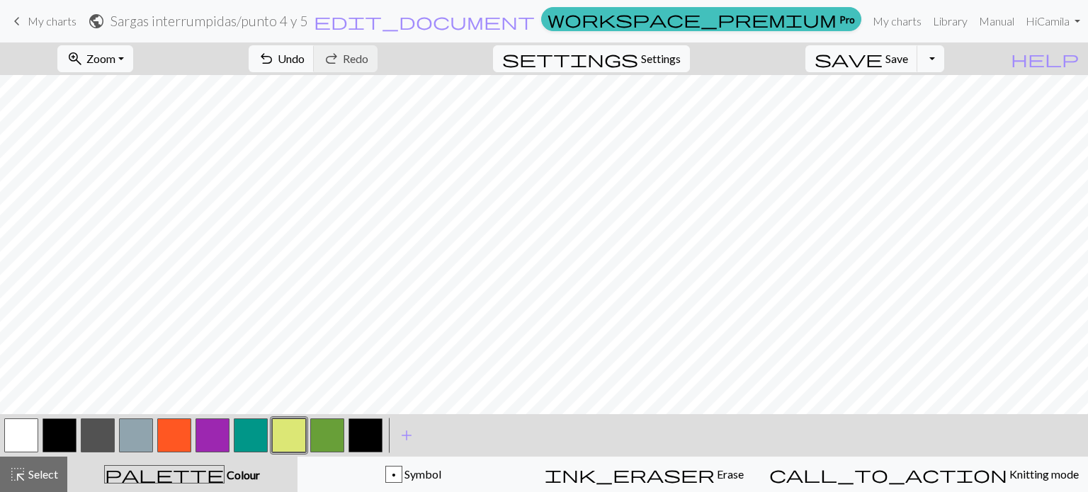
click at [357, 429] on button "button" at bounding box center [365, 436] width 34 height 34
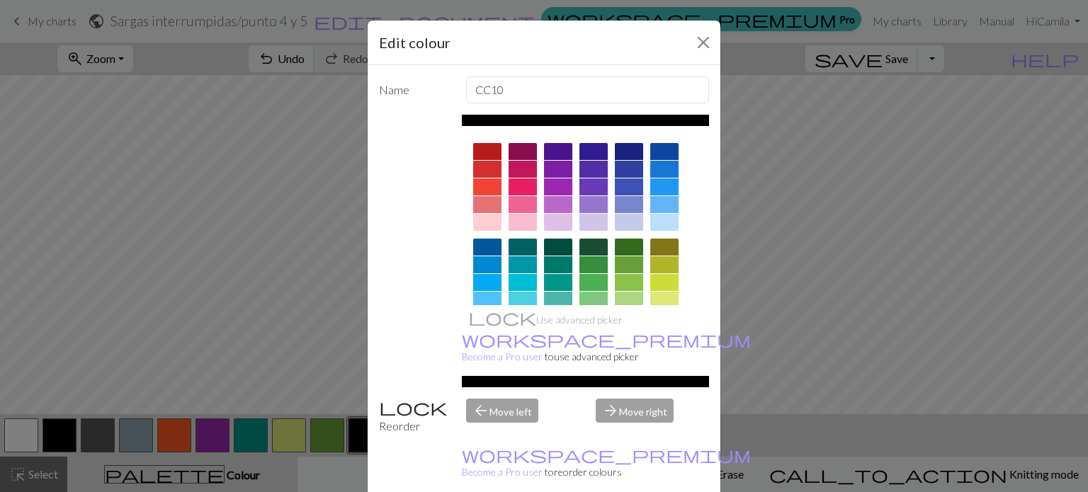
click at [513, 205] on div at bounding box center [523, 204] width 28 height 17
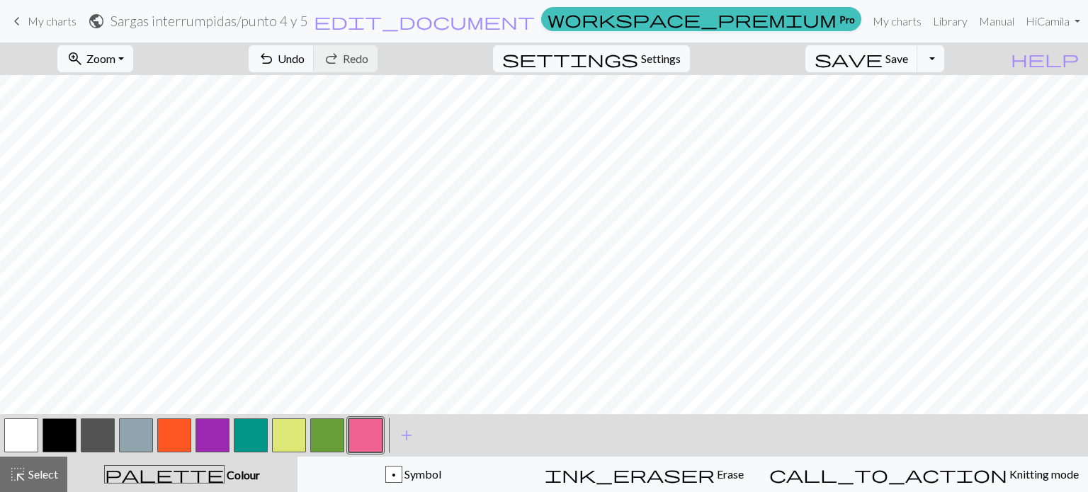
click at [224, 438] on button "button" at bounding box center [212, 436] width 34 height 34
click at [59, 443] on button "button" at bounding box center [59, 436] width 34 height 34
click at [292, 447] on button "button" at bounding box center [289, 436] width 34 height 34
click at [25, 439] on button "button" at bounding box center [21, 436] width 34 height 34
click at [59, 436] on button "button" at bounding box center [59, 436] width 34 height 34
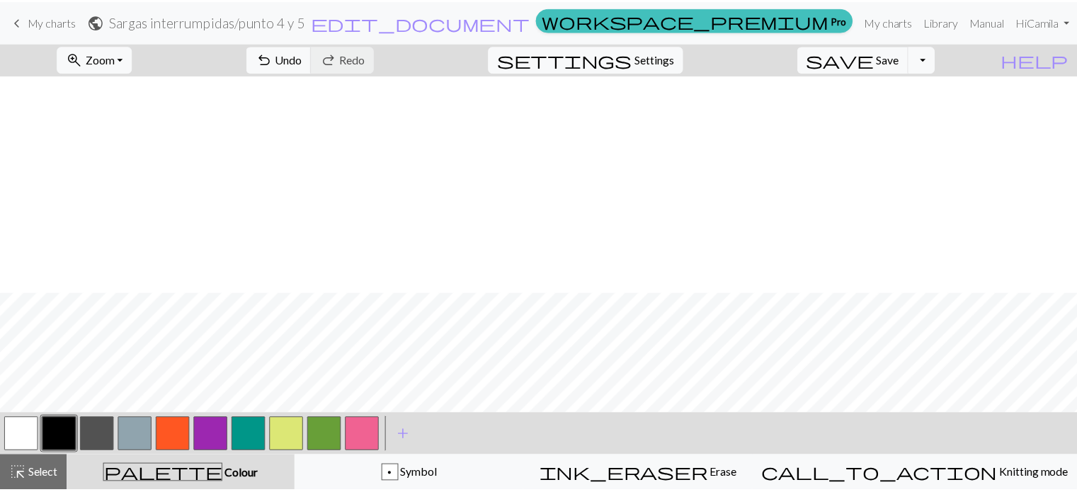
scroll to position [286, 0]
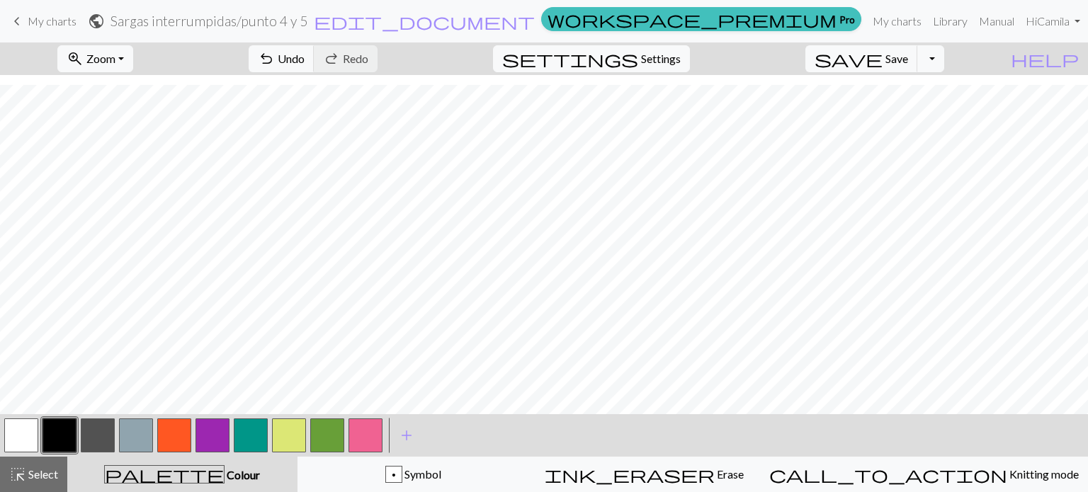
click at [23, 30] on span "keyboard_arrow_left" at bounding box center [16, 21] width 17 height 20
click at [908, 55] on span "Save" at bounding box center [896, 58] width 23 height 13
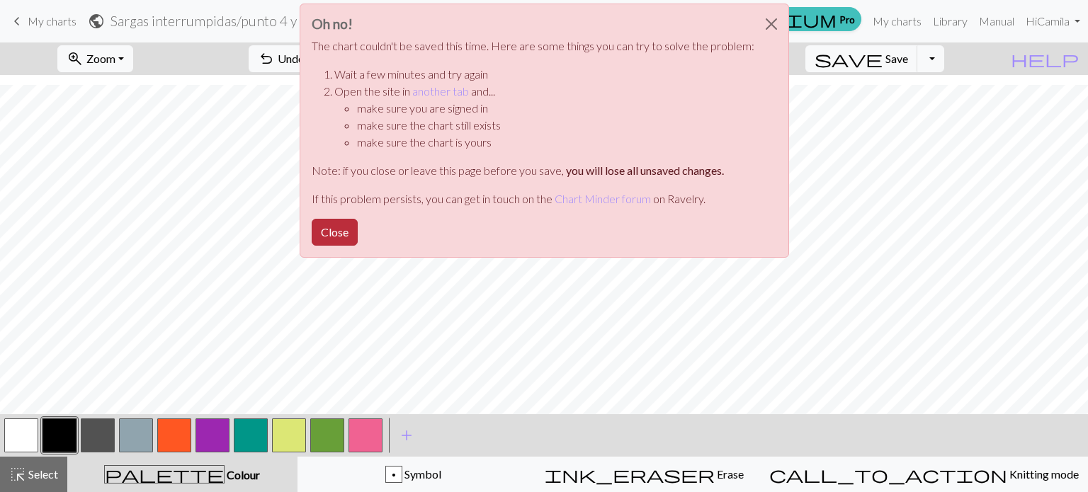
click at [339, 234] on button "Close" at bounding box center [335, 232] width 46 height 27
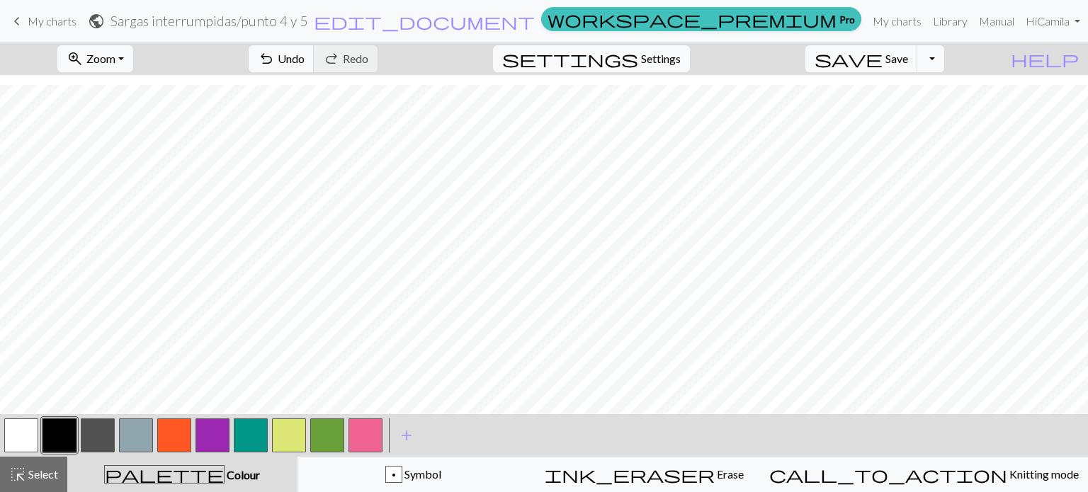
click at [944, 56] on button "Toggle Dropdown" at bounding box center [930, 58] width 27 height 27
click at [908, 64] on span "Save" at bounding box center [896, 58] width 23 height 13
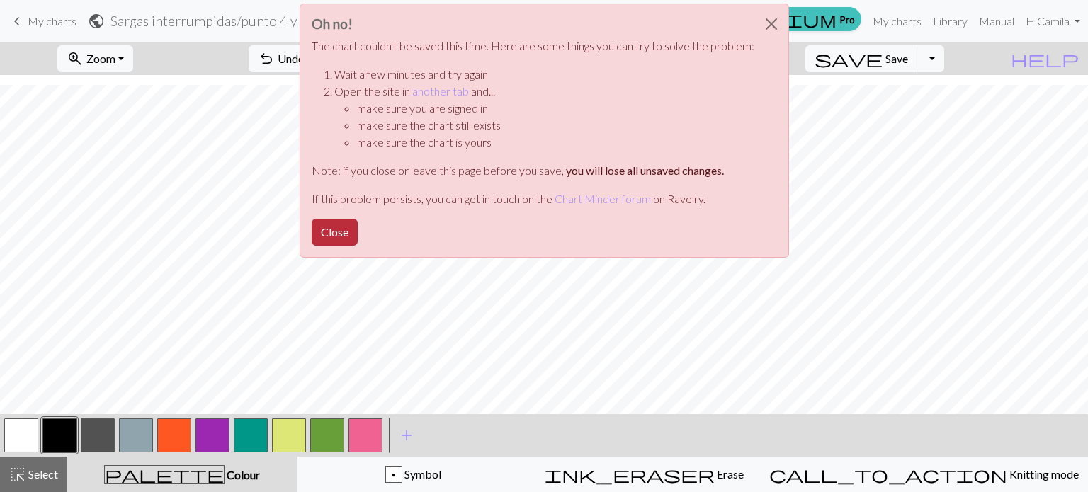
click at [331, 240] on button "Close" at bounding box center [335, 232] width 46 height 27
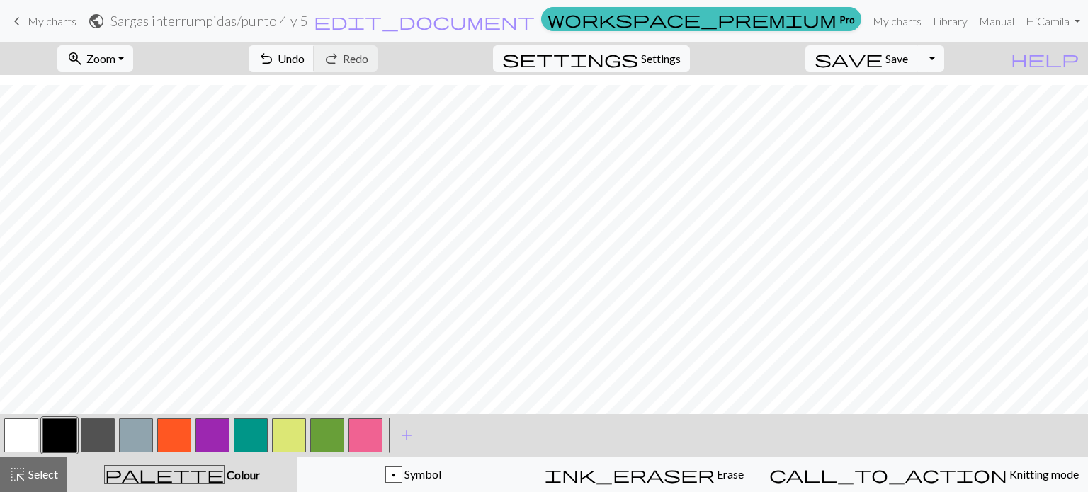
click at [0, 15] on div "keyboard_arrow_left My charts public Sargas interrumpidas / punto 4 y 5 edit_do…" at bounding box center [544, 21] width 1088 height 28
click at [17, 19] on span "keyboard_arrow_left" at bounding box center [16, 21] width 17 height 20
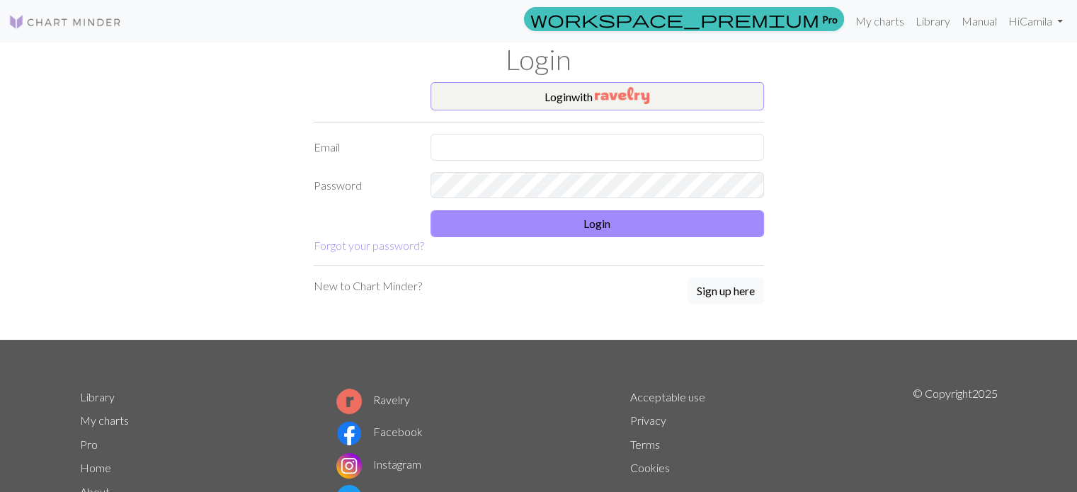
click at [640, 127] on form "Login with Email Password Login Forgot your password?" at bounding box center [539, 168] width 450 height 172
click at [638, 140] on input "text" at bounding box center [598, 147] width 334 height 27
type input "camiivillarroel12@gmail.com"
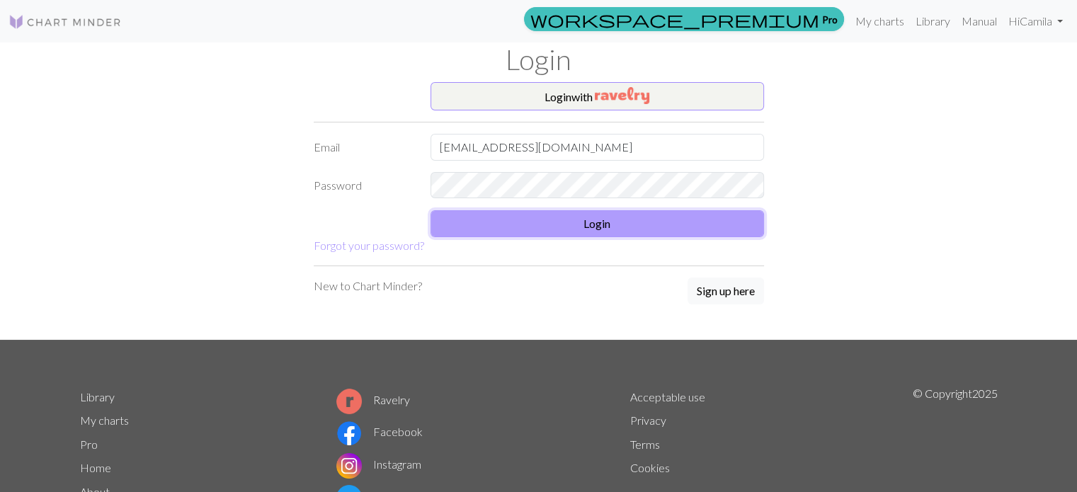
click at [623, 219] on button "Login" at bounding box center [598, 223] width 334 height 27
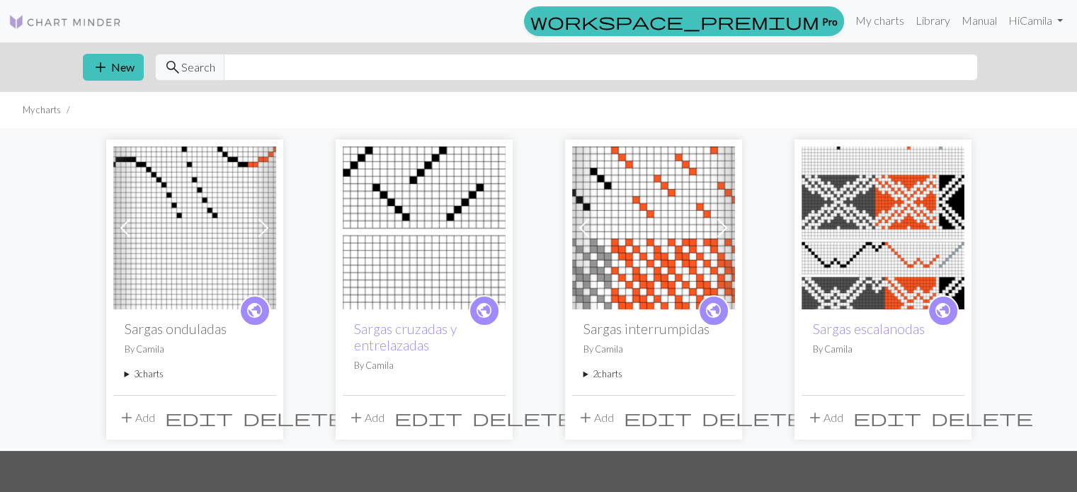
click at [260, 232] on span at bounding box center [263, 228] width 23 height 23
click at [722, 229] on span at bounding box center [722, 228] width 23 height 23
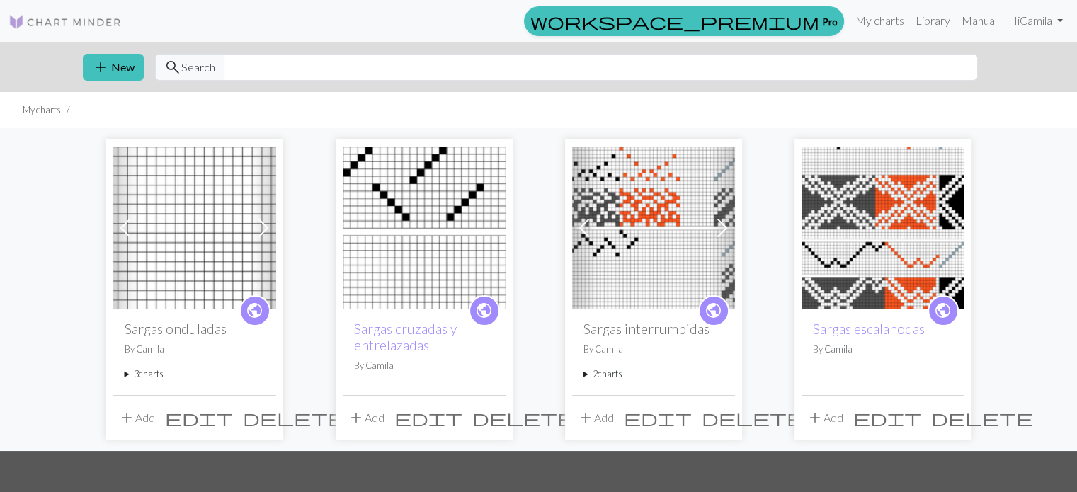
click at [609, 237] on img at bounding box center [653, 228] width 163 height 163
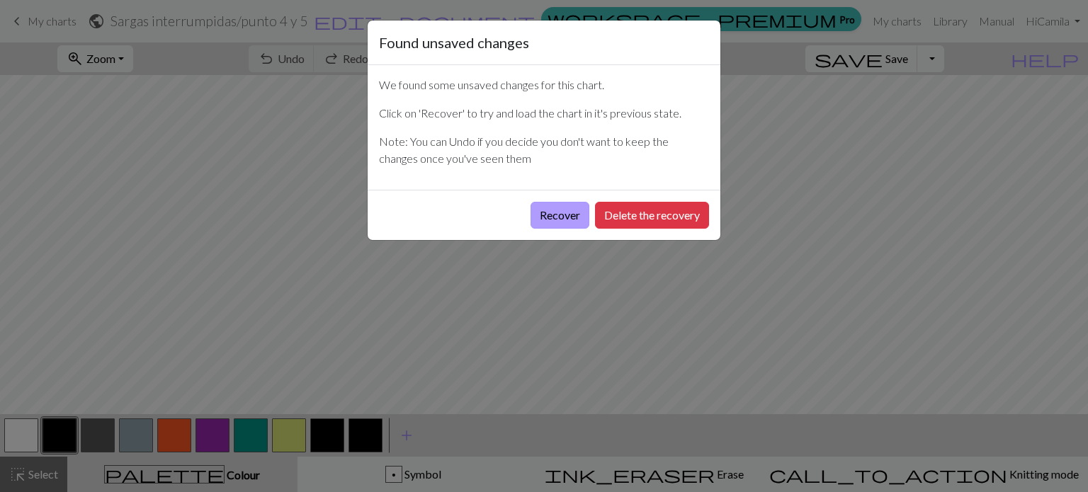
click at [552, 225] on button "Recover" at bounding box center [559, 215] width 59 height 27
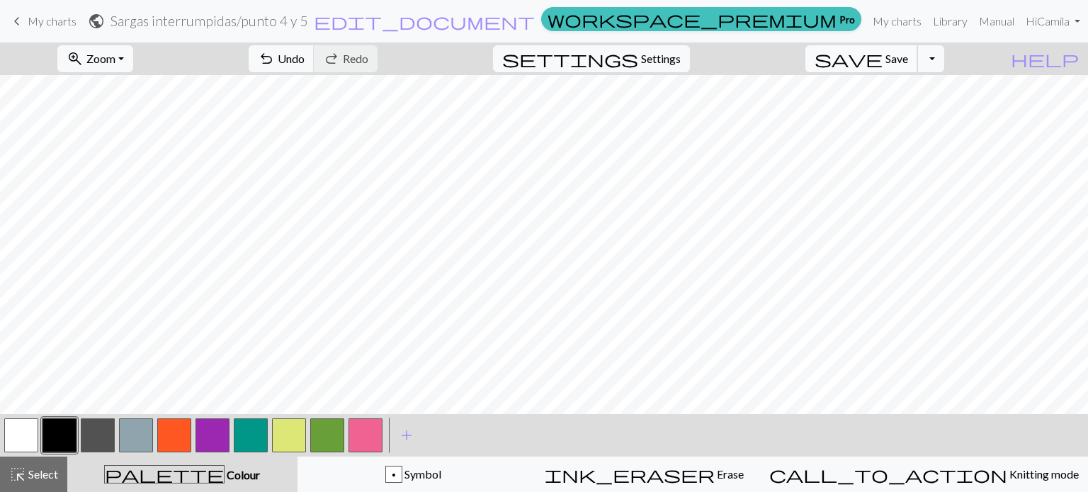
click at [882, 59] on span "save" at bounding box center [848, 59] width 68 height 20
click at [40, 22] on span "My charts" at bounding box center [52, 20] width 49 height 13
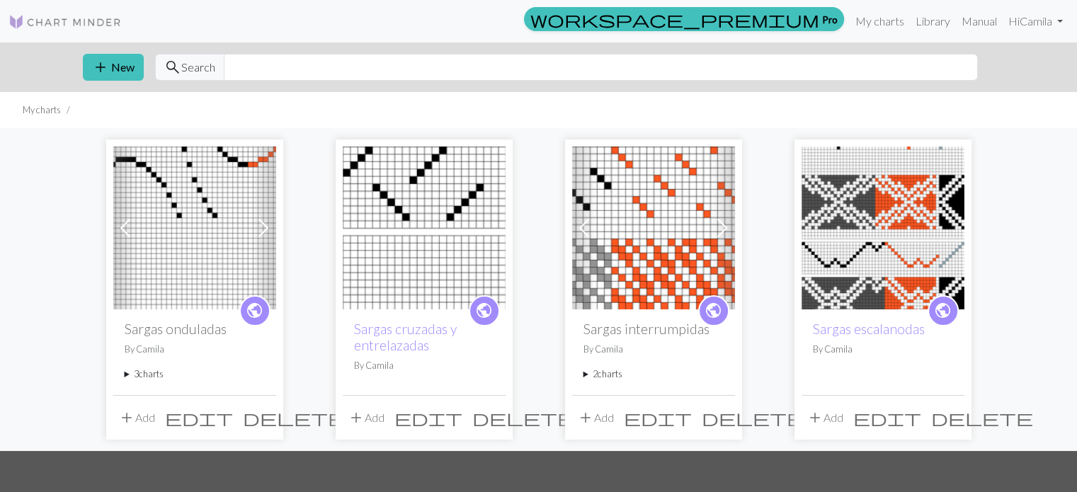
click at [265, 225] on span at bounding box center [263, 228] width 23 height 23
click at [722, 227] on span at bounding box center [722, 228] width 23 height 23
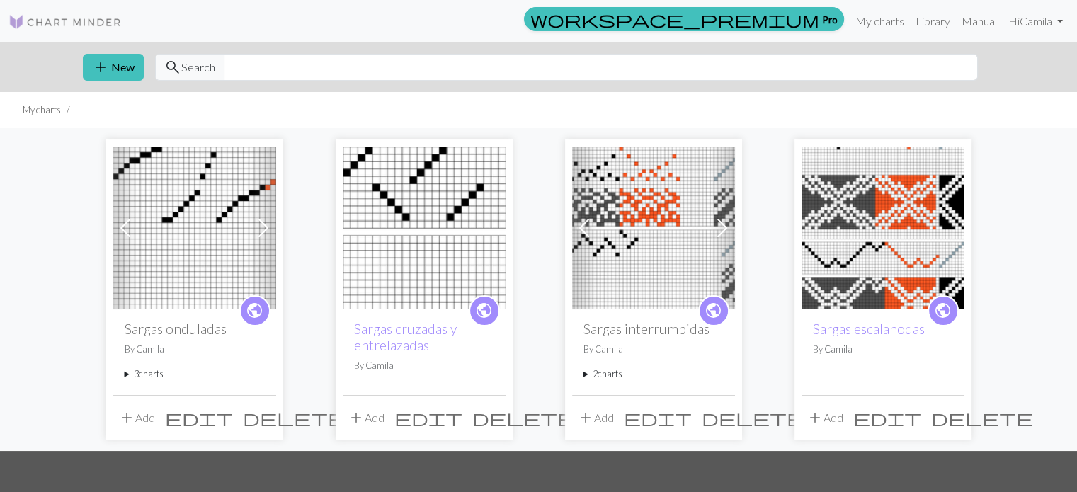
click at [261, 234] on span at bounding box center [263, 228] width 23 height 23
click at [715, 224] on span at bounding box center [722, 228] width 23 height 23
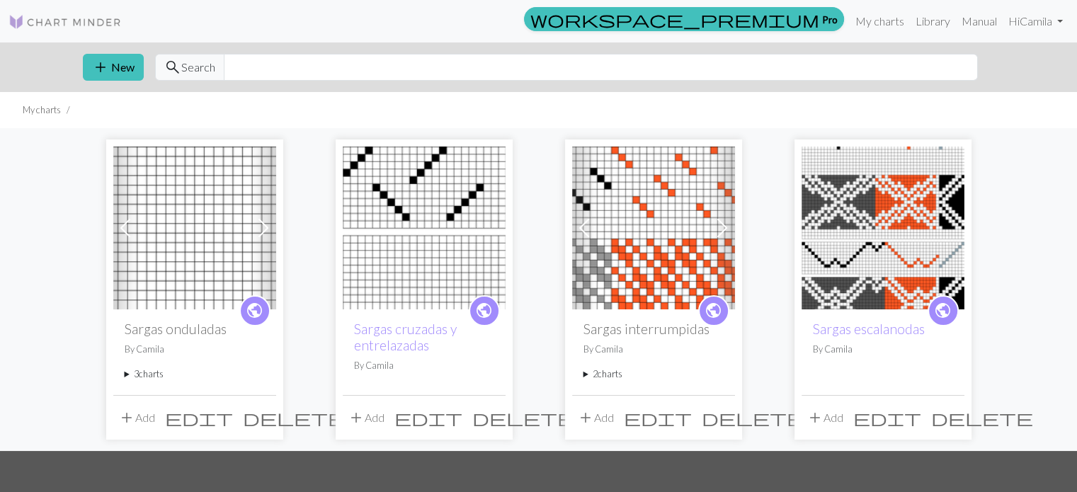
click at [717, 225] on span at bounding box center [722, 228] width 23 height 23
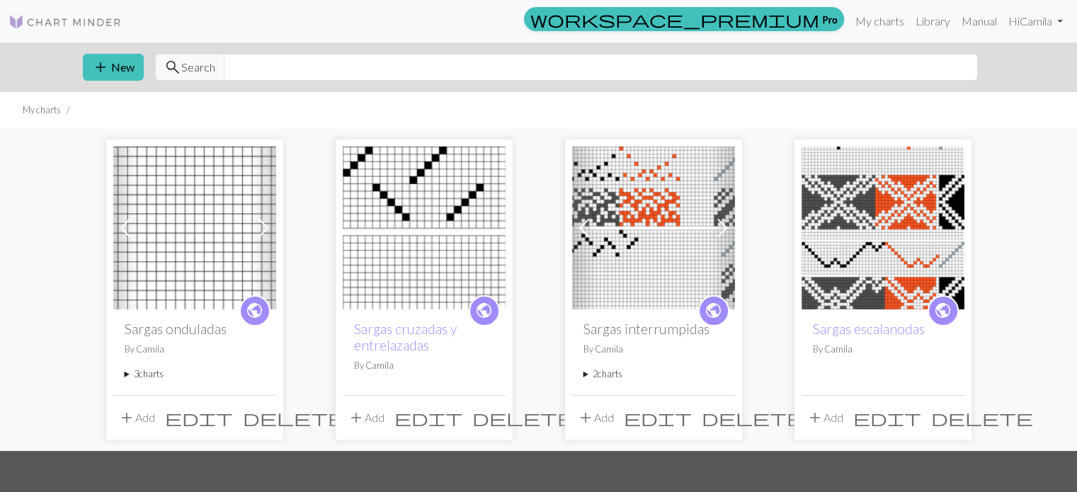
click at [585, 227] on span at bounding box center [584, 228] width 23 height 23
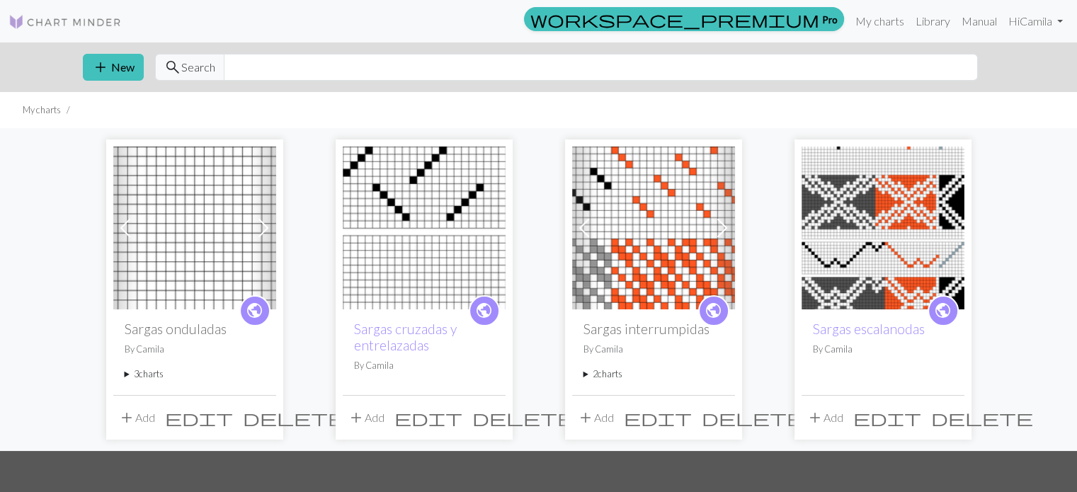
click at [717, 234] on span at bounding box center [722, 228] width 23 height 23
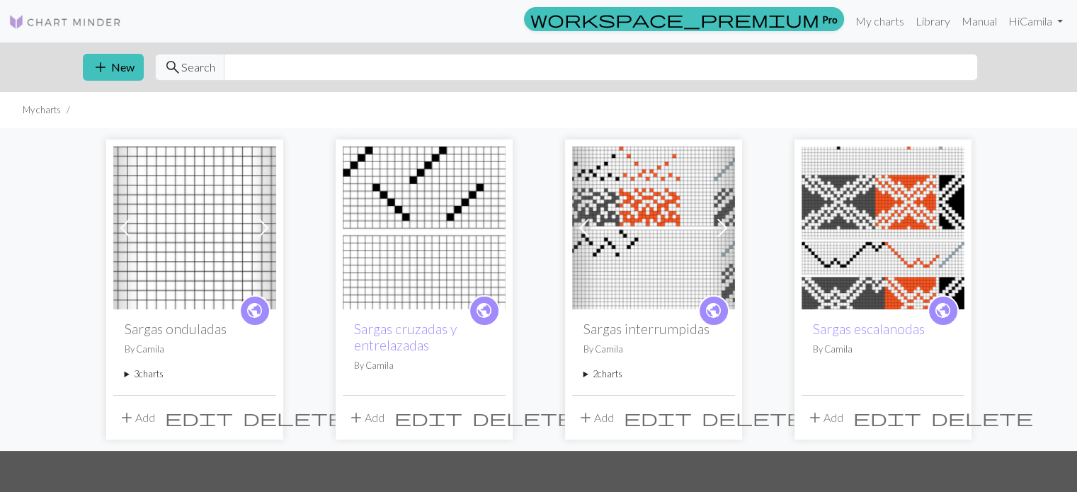
click at [586, 417] on span "add" at bounding box center [585, 418] width 17 height 20
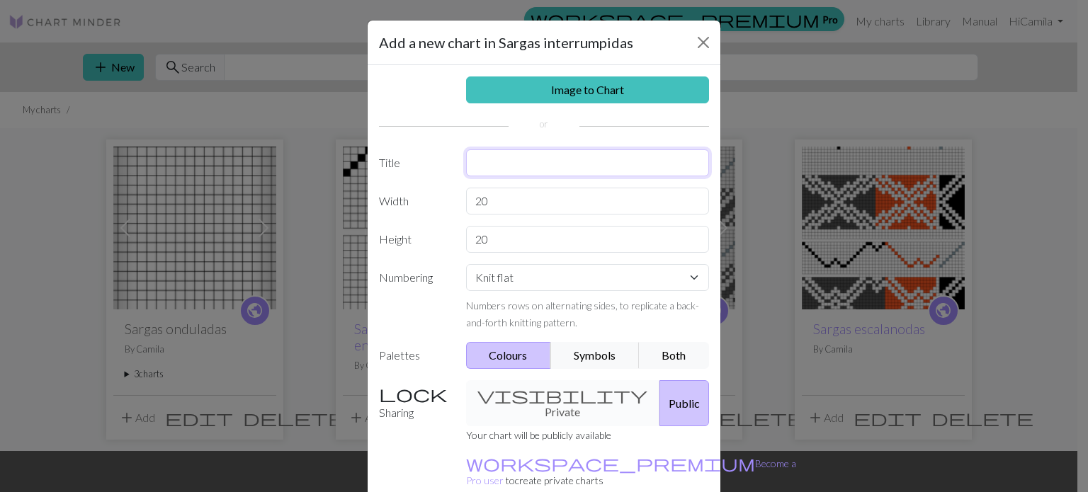
click at [473, 166] on input "text" at bounding box center [588, 162] width 244 height 27
type input "interumpidas 6° y 7°"
click at [501, 192] on input "20" at bounding box center [588, 201] width 244 height 27
type input "2"
